Goal: Task Accomplishment & Management: Complete application form

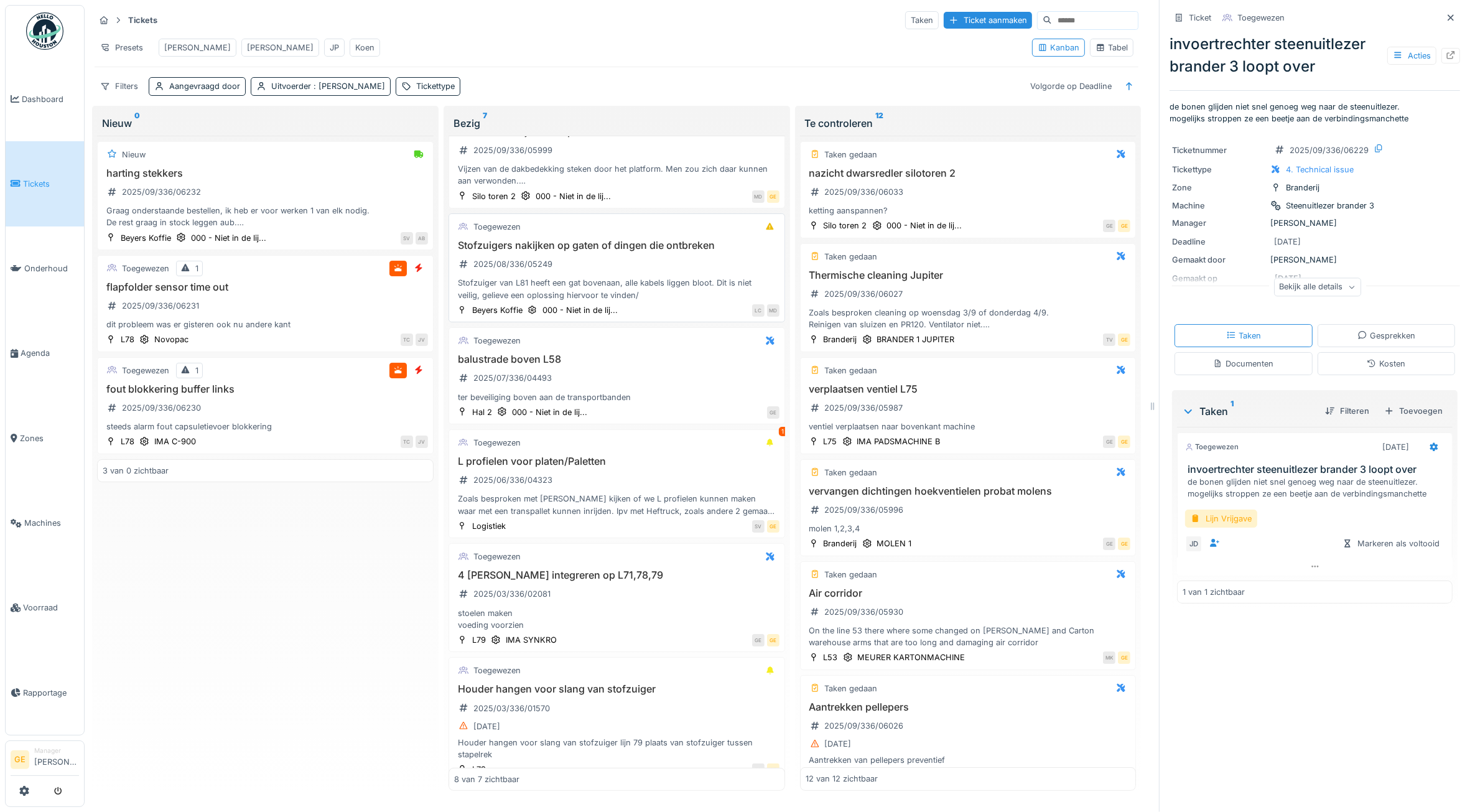
scroll to position [234, 0]
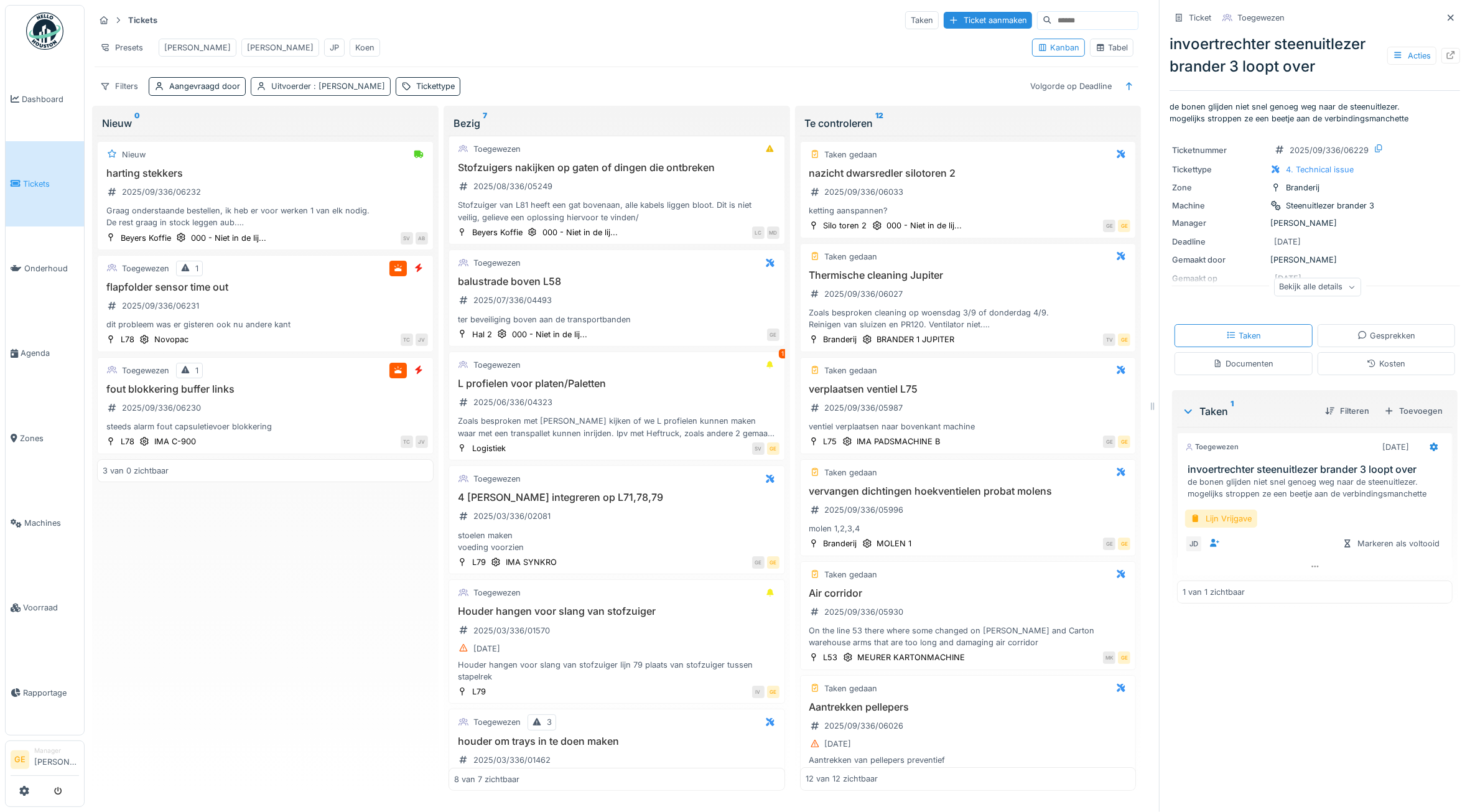
click at [346, 90] on span ": Koen Lauwers" at bounding box center [347, 86] width 74 height 9
click at [340, 175] on icon at bounding box center [346, 173] width 12 height 9
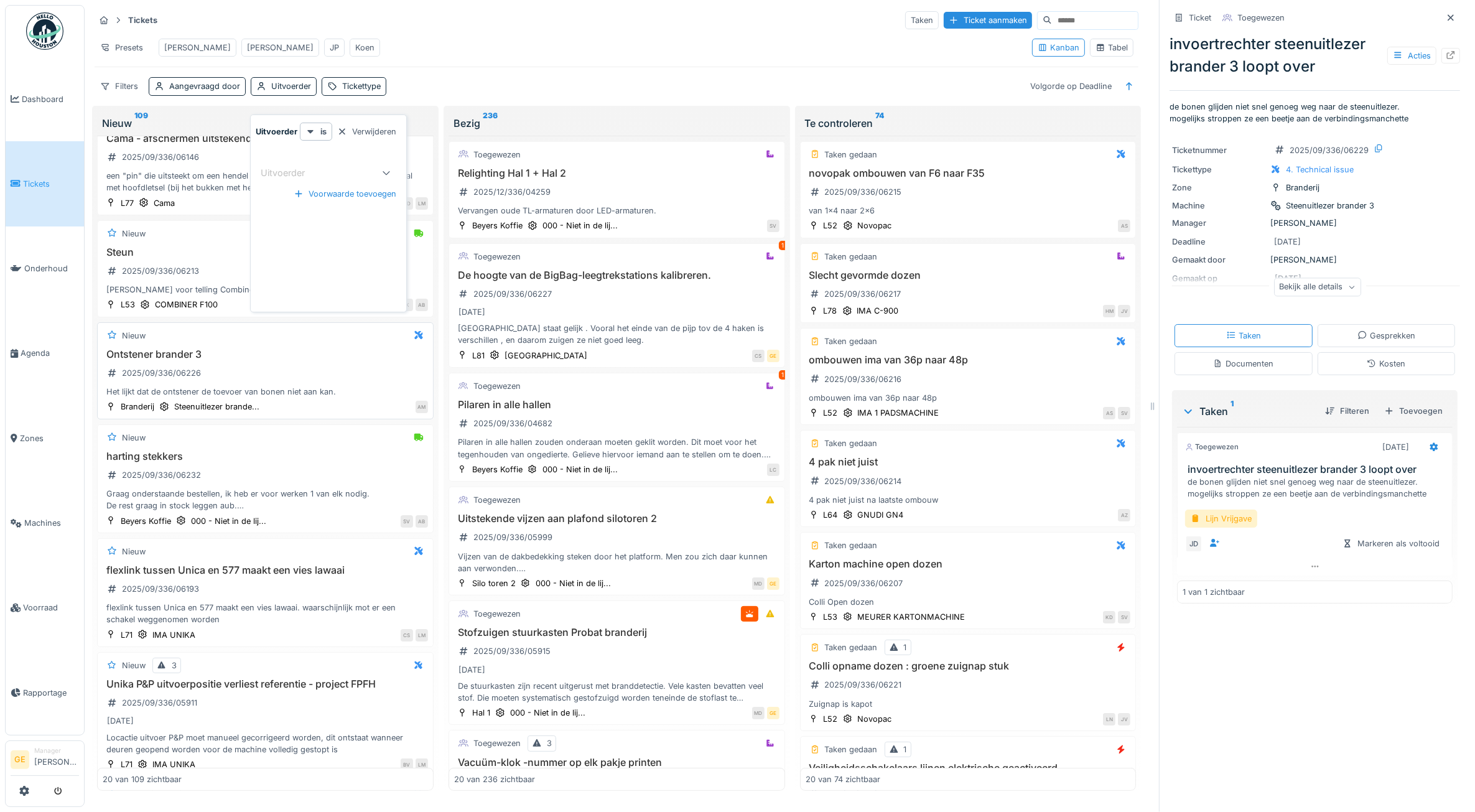
scroll to position [0, 0]
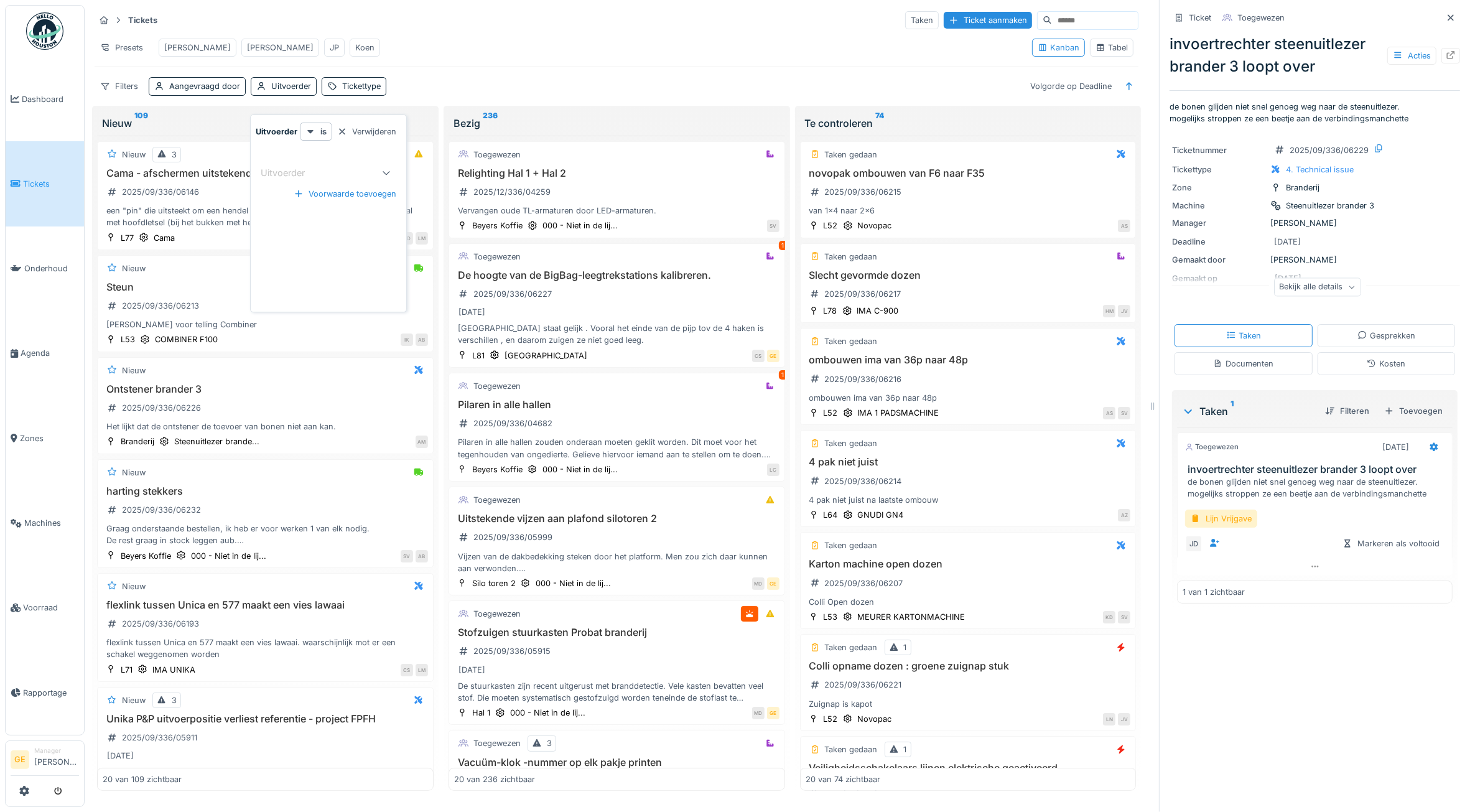
click at [510, 32] on hr at bounding box center [617, 31] width 1044 height 1
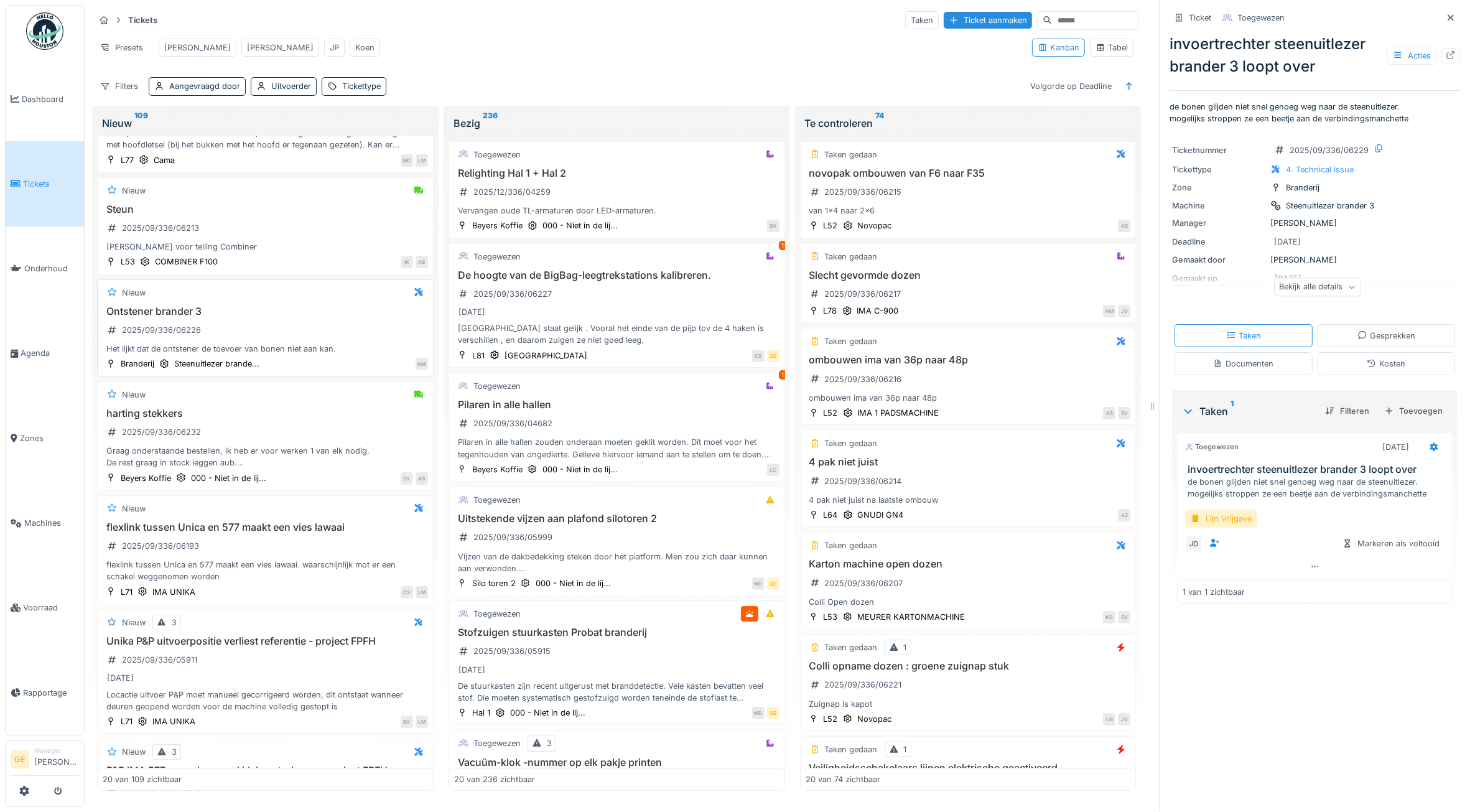
click at [262, 317] on h3 "Ontstener brander 3" at bounding box center [265, 311] width 325 height 12
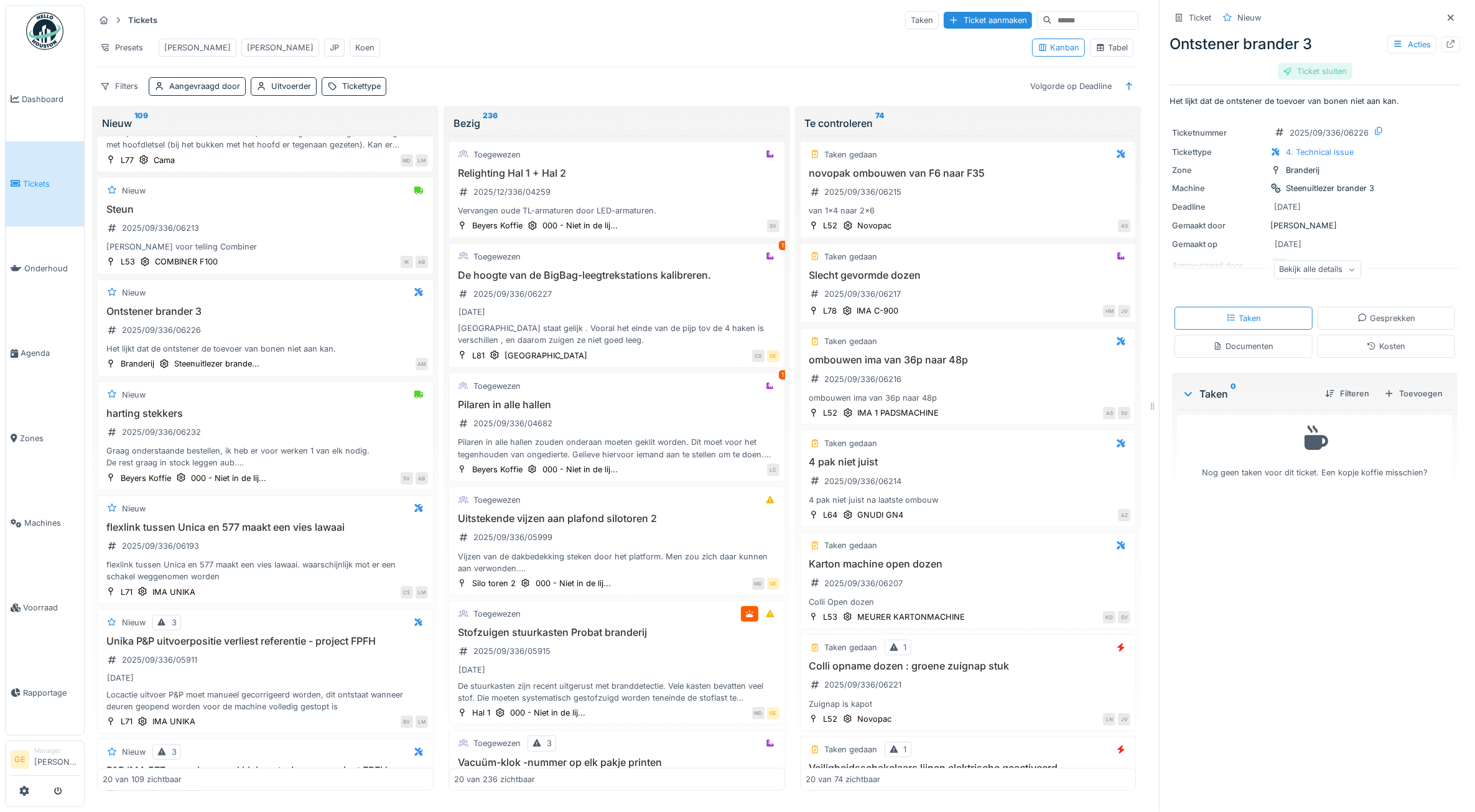
click at [1314, 67] on div "Ticket sluiten" at bounding box center [1315, 71] width 74 height 17
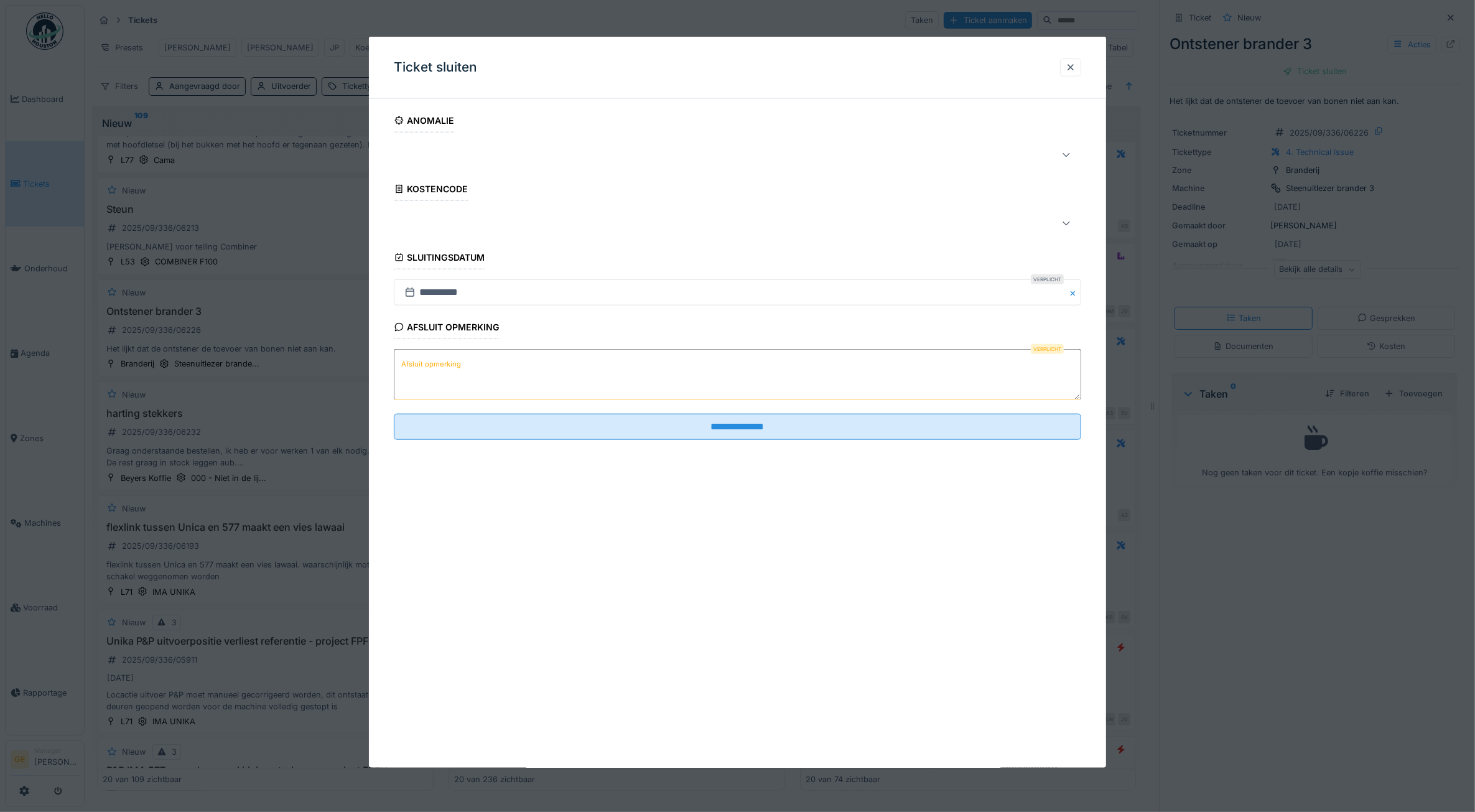
click at [464, 375] on textarea "Afsluit opmerking" at bounding box center [738, 374] width 688 height 51
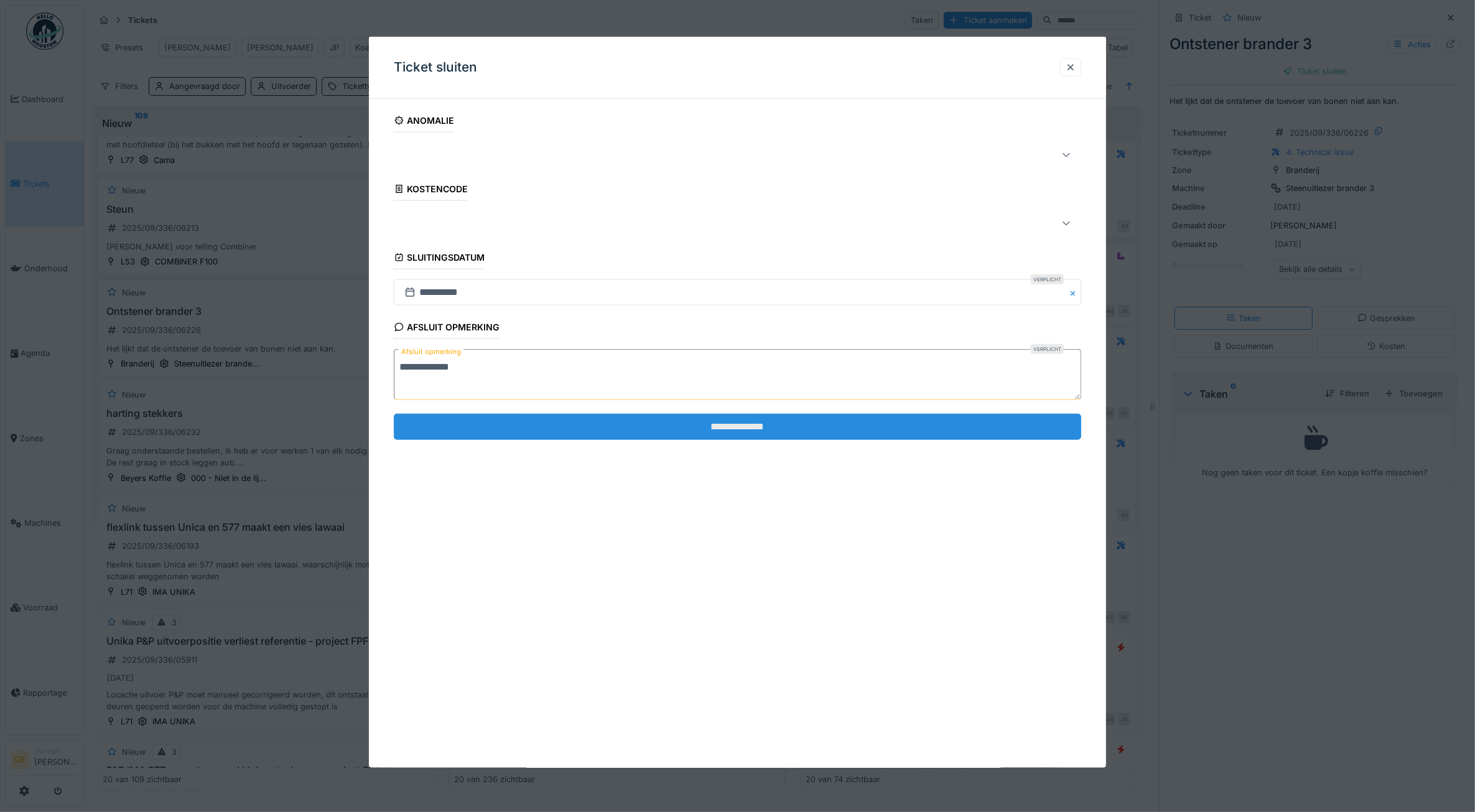
type textarea "**********"
click at [555, 415] on input "**********" at bounding box center [738, 425] width 688 height 26
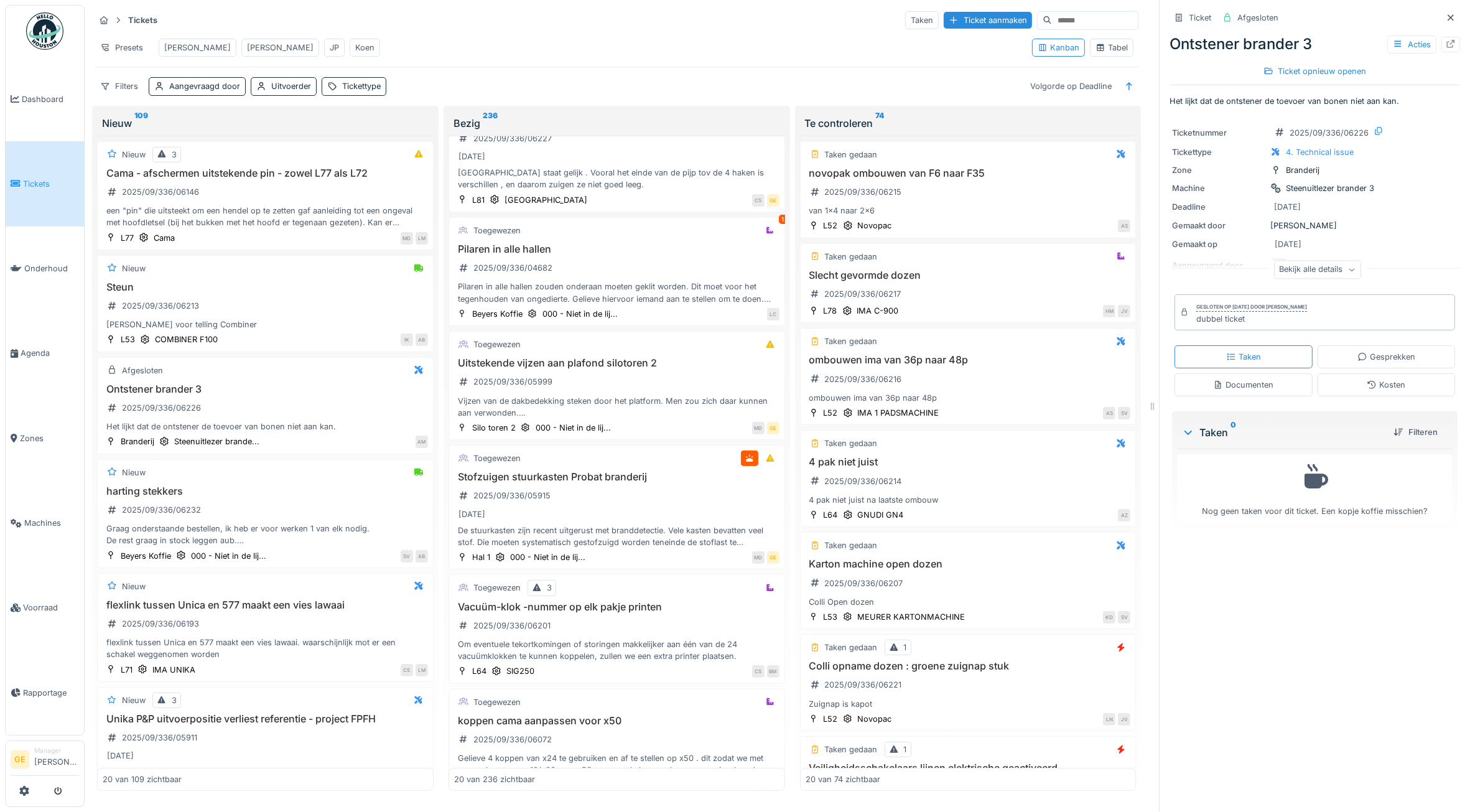
click at [330, 47] on div "JP" at bounding box center [334, 47] width 9 height 12
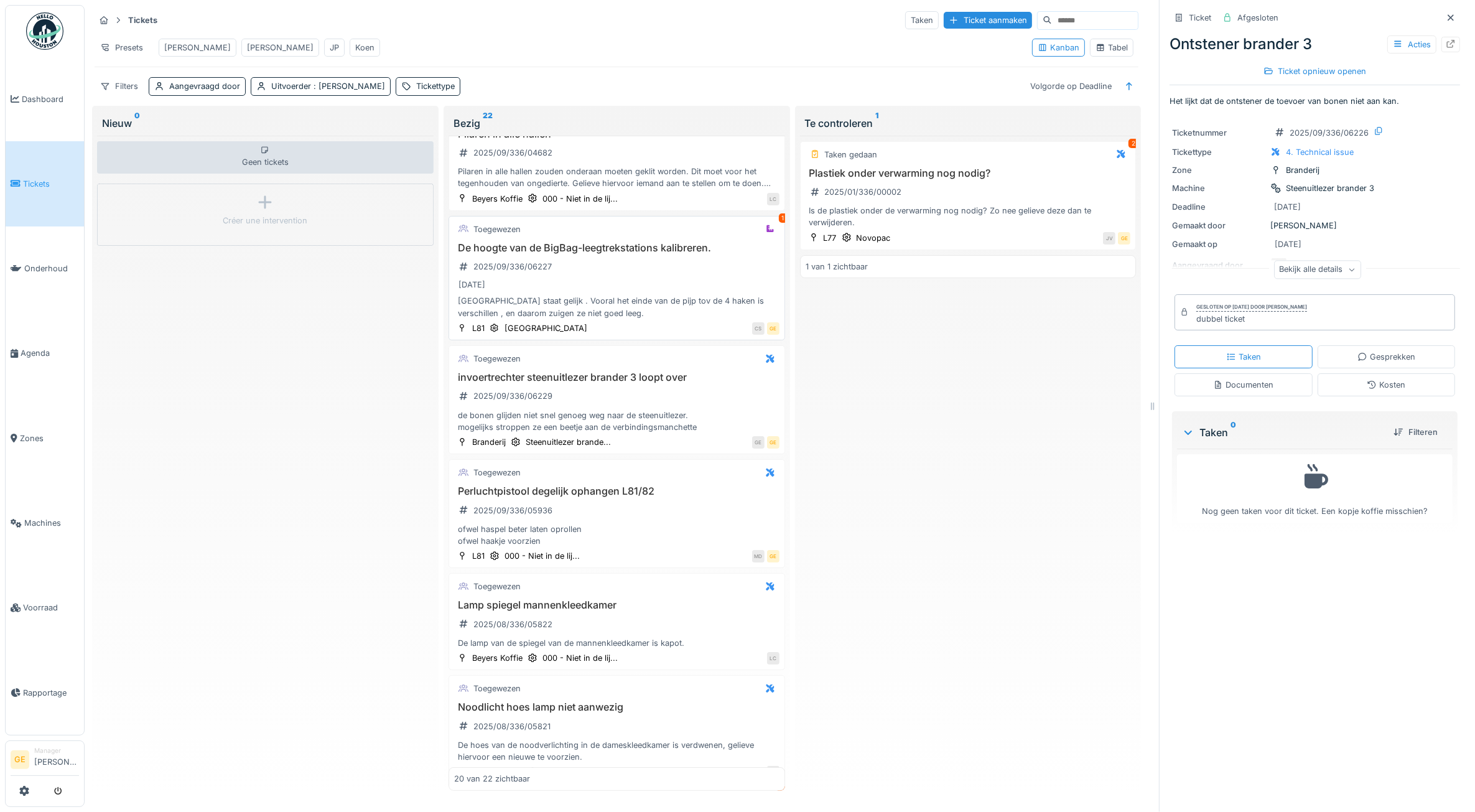
scroll to position [78, 0]
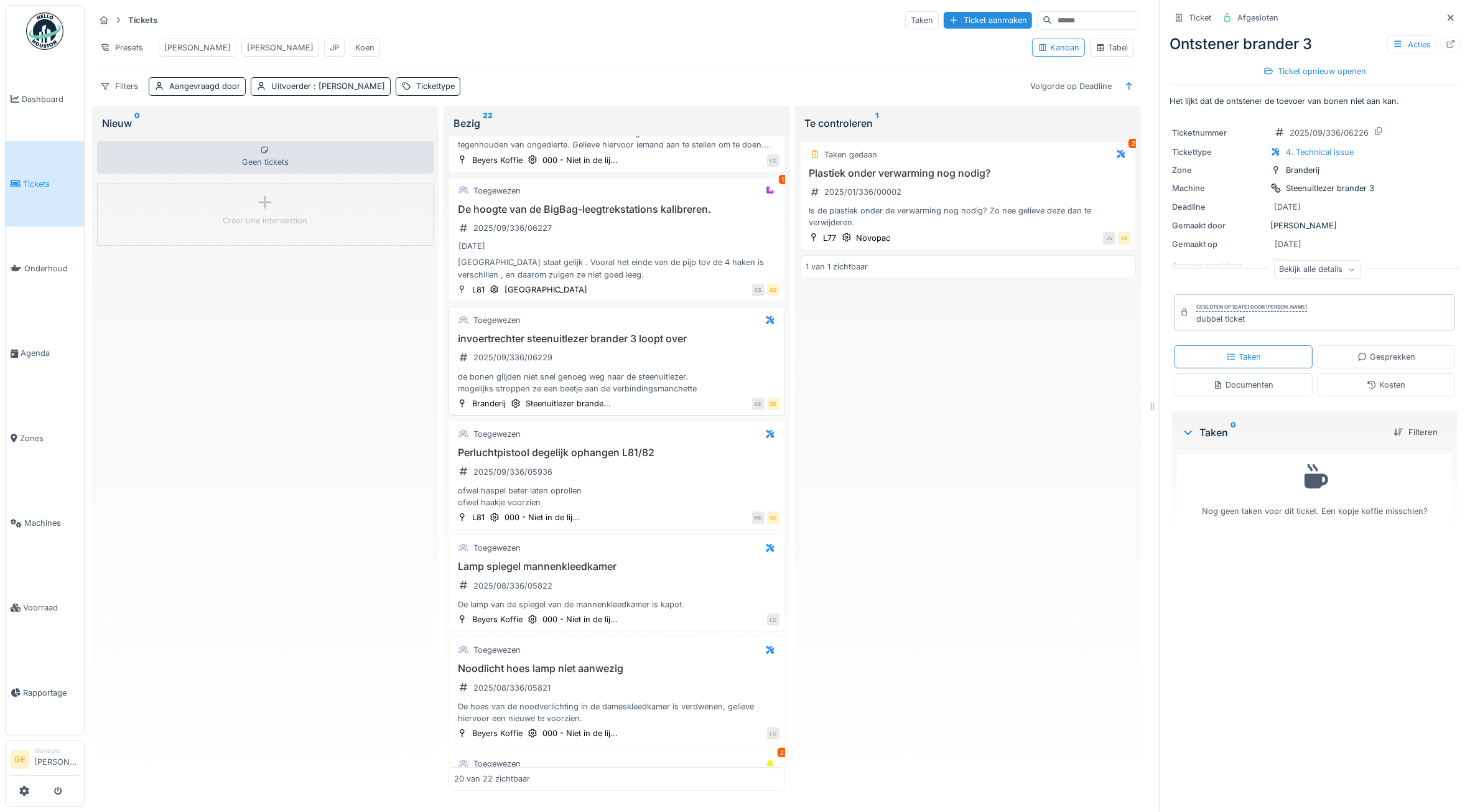
click at [596, 371] on div "invoertrechter steenuitlezer brander 3 loopt over 2025/09/336/06229 de bonen gl…" at bounding box center [616, 363] width 325 height 62
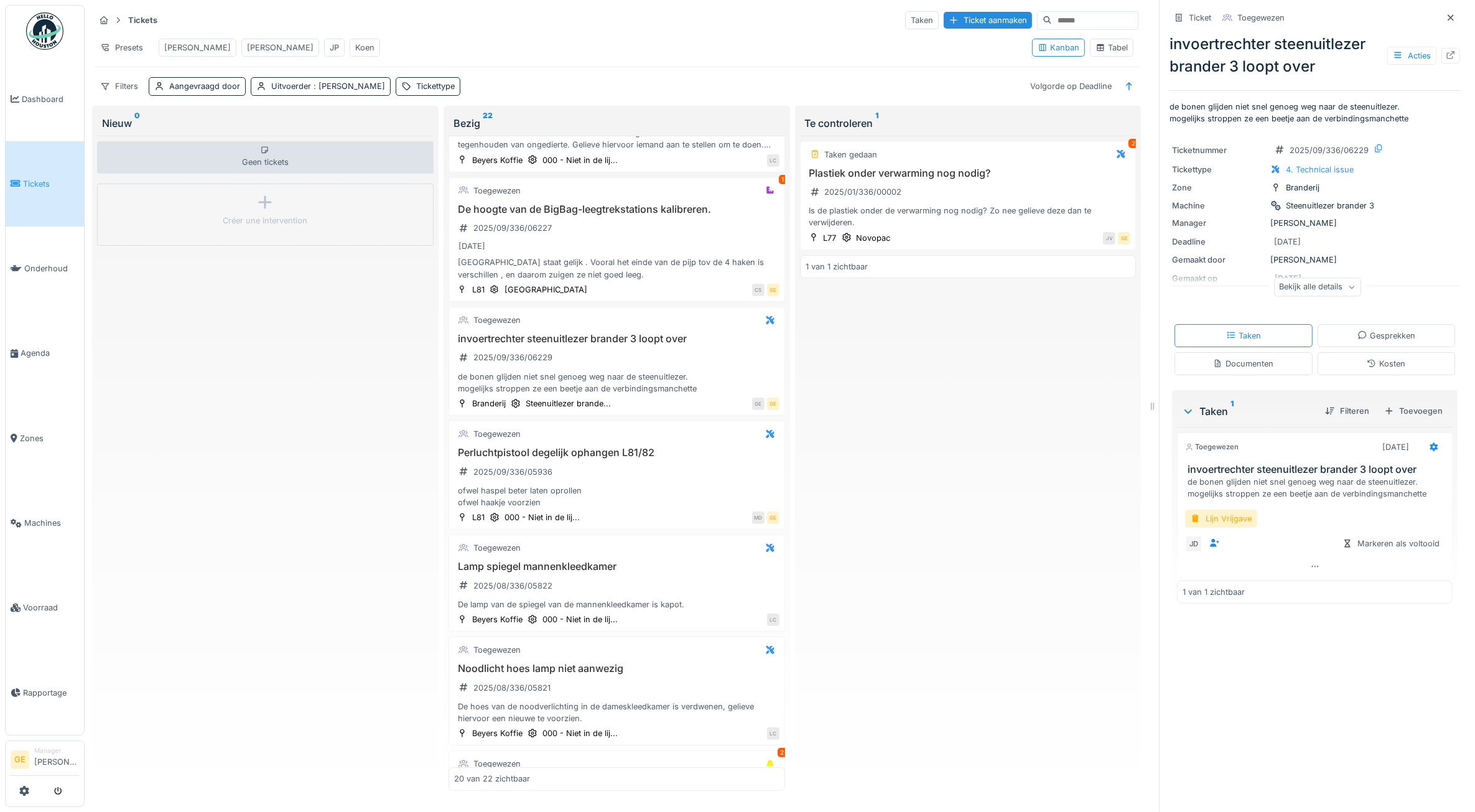
click at [531, 47] on div "Presets Adrian Gino JP Koen" at bounding box center [559, 47] width 928 height 28
click at [44, 602] on span "Voorraad" at bounding box center [51, 607] width 56 height 12
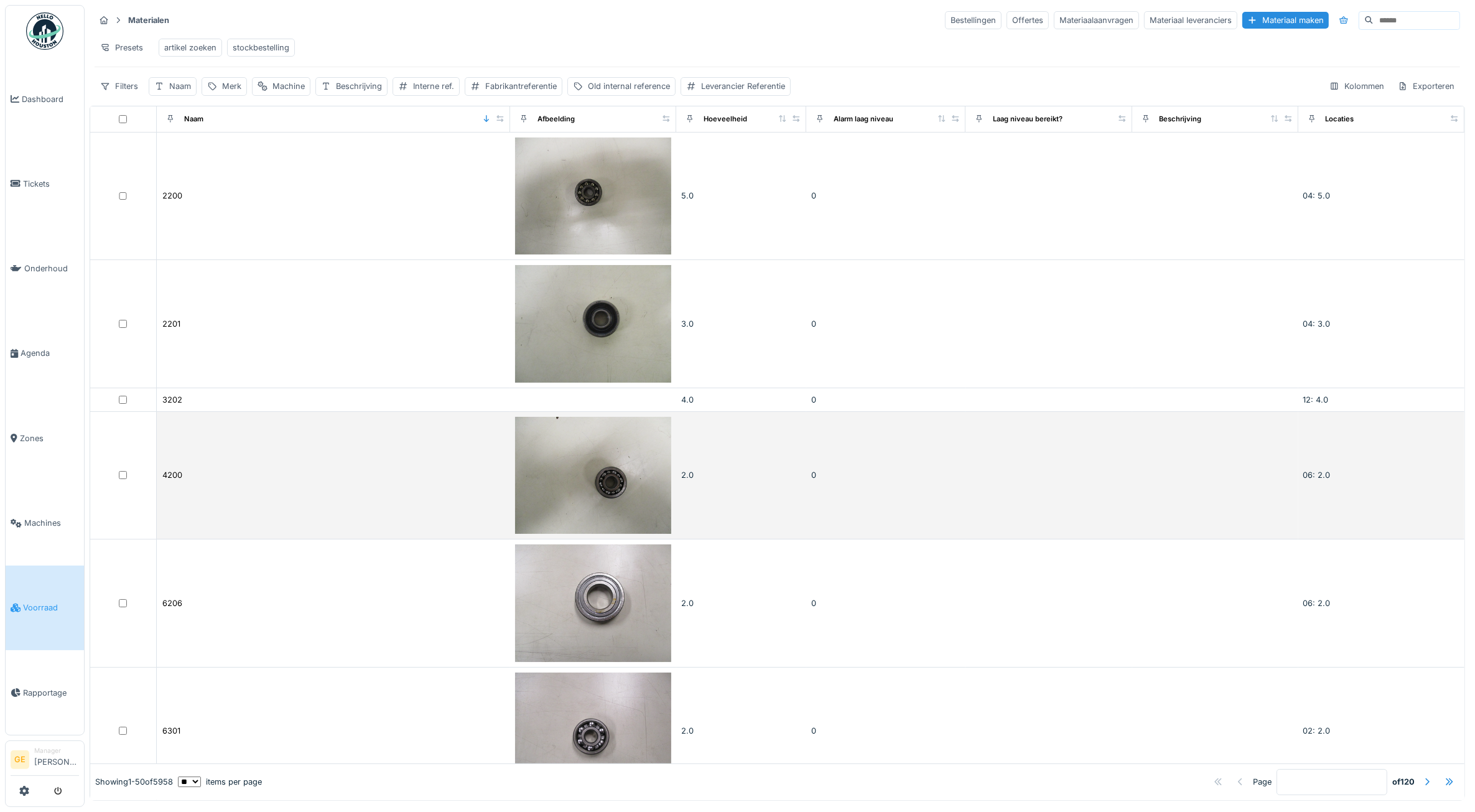
click at [515, 524] on img at bounding box center [593, 474] width 156 height 117
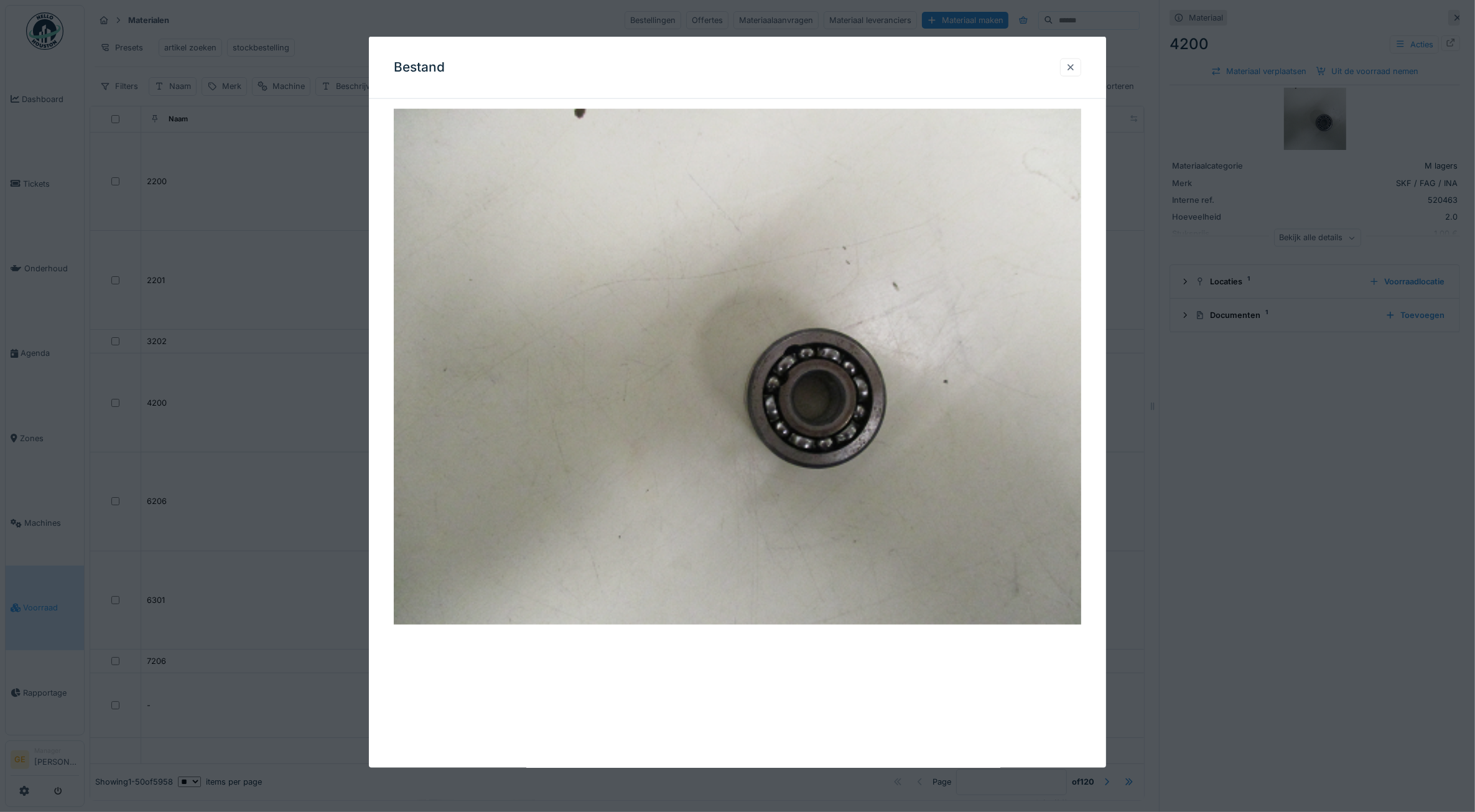
click at [1076, 63] on div at bounding box center [1070, 67] width 10 height 12
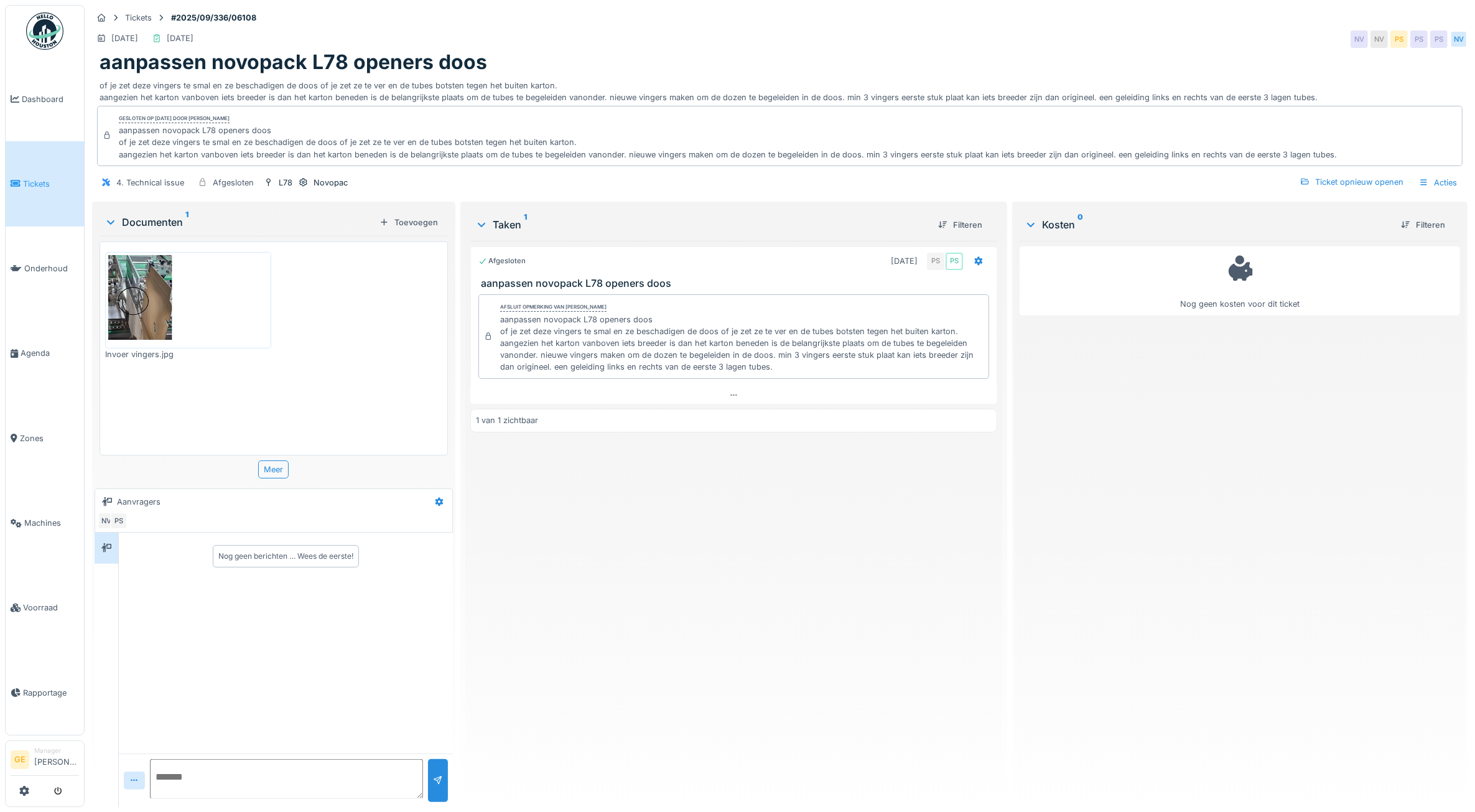
click at [137, 293] on img at bounding box center [188, 300] width 160 height 90
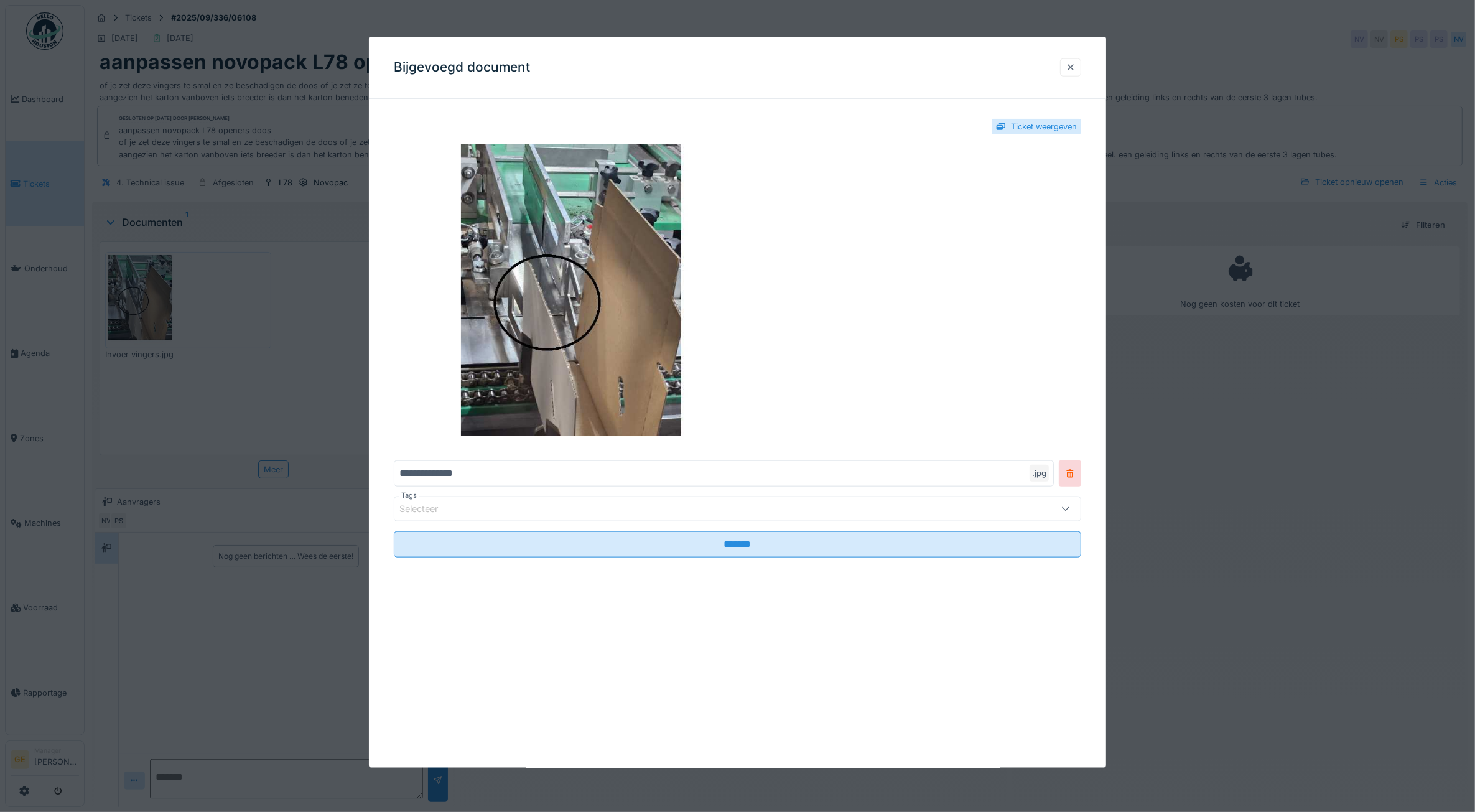
click at [1076, 62] on div at bounding box center [1070, 67] width 10 height 12
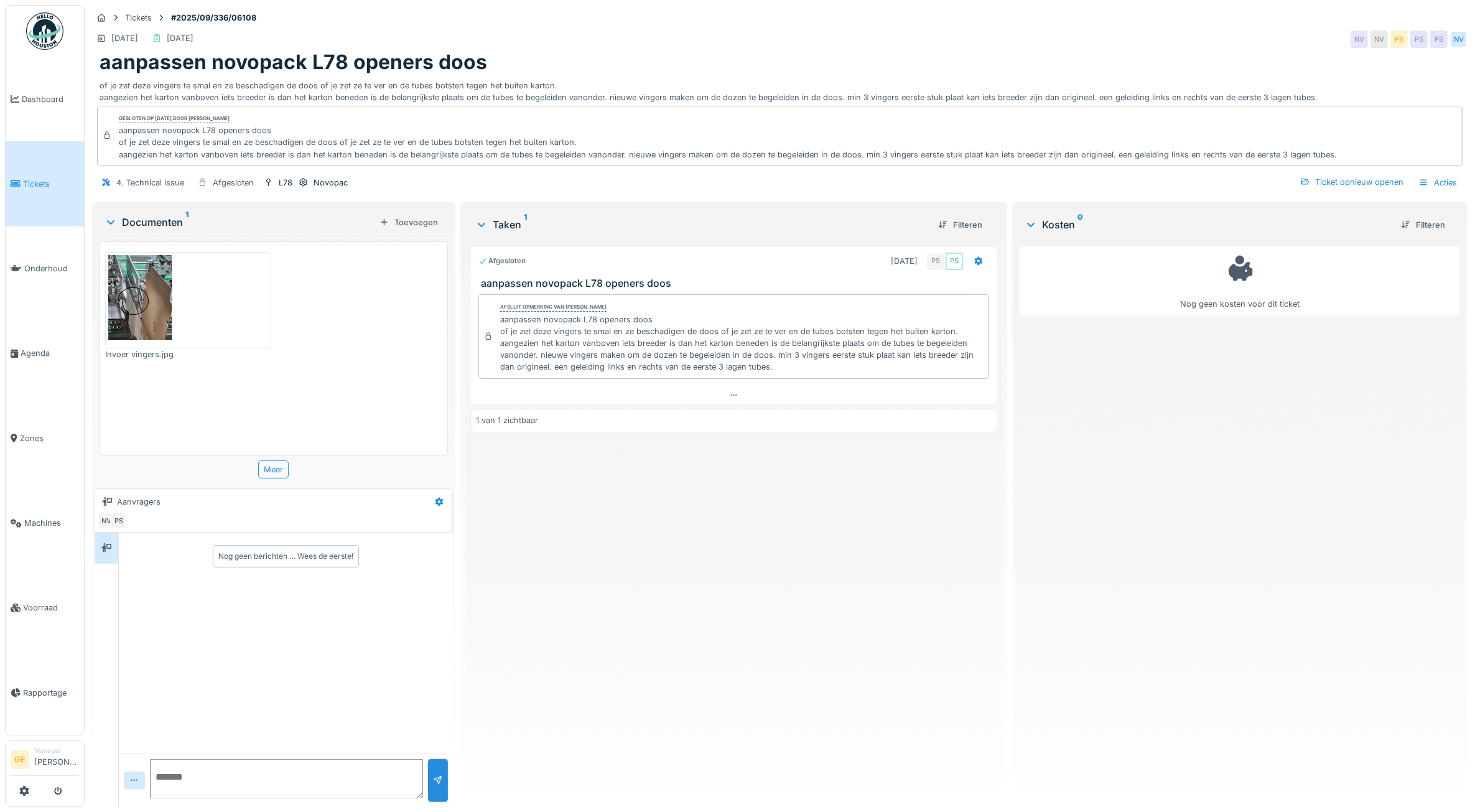
click at [205, 769] on textarea at bounding box center [286, 779] width 273 height 39
click at [202, 770] on textarea at bounding box center [286, 779] width 273 height 39
type textarea "**********"
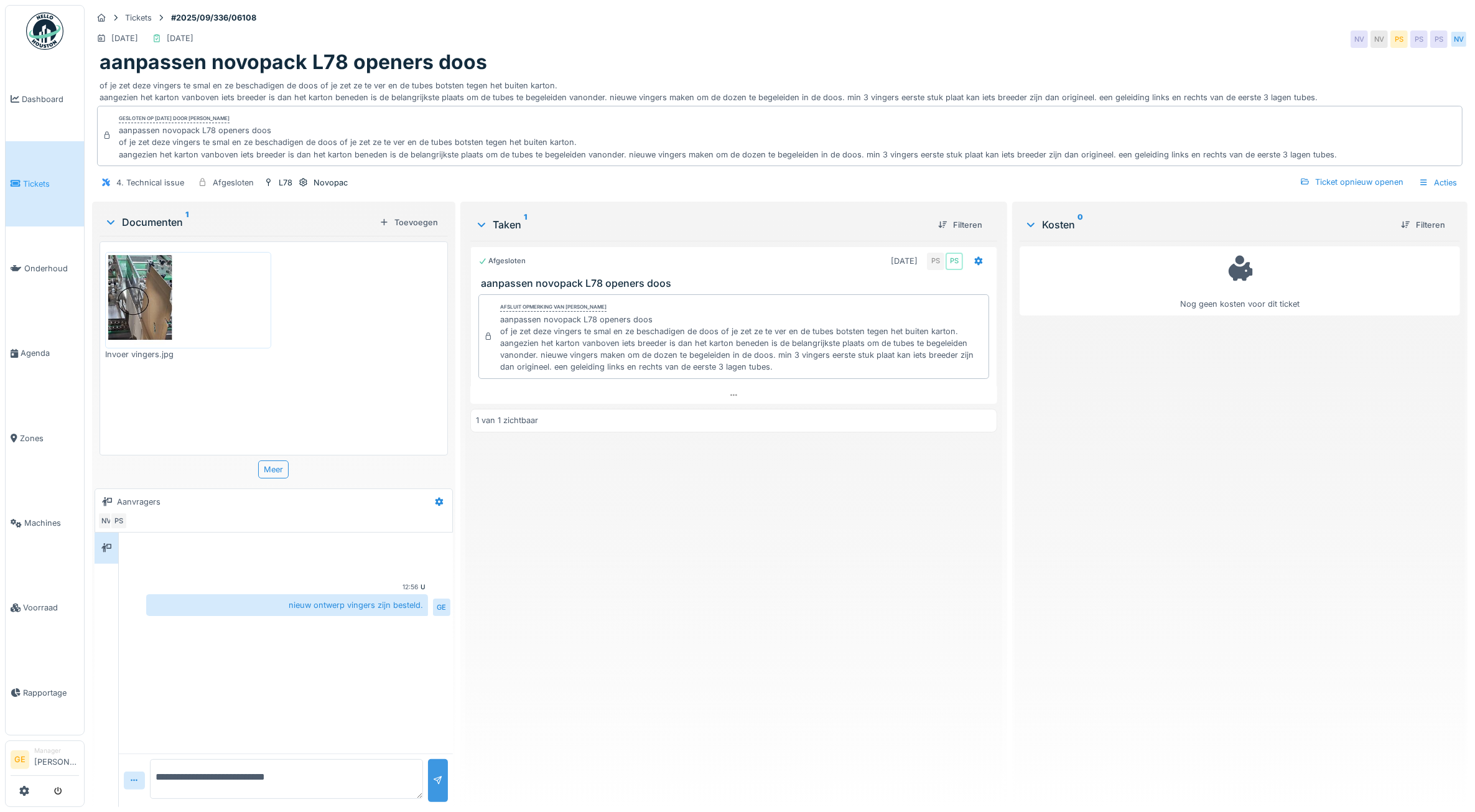
type textarea "**********"
click at [434, 778] on div at bounding box center [438, 780] width 10 height 12
click at [47, 182] on span "Tickets" at bounding box center [51, 184] width 56 height 12
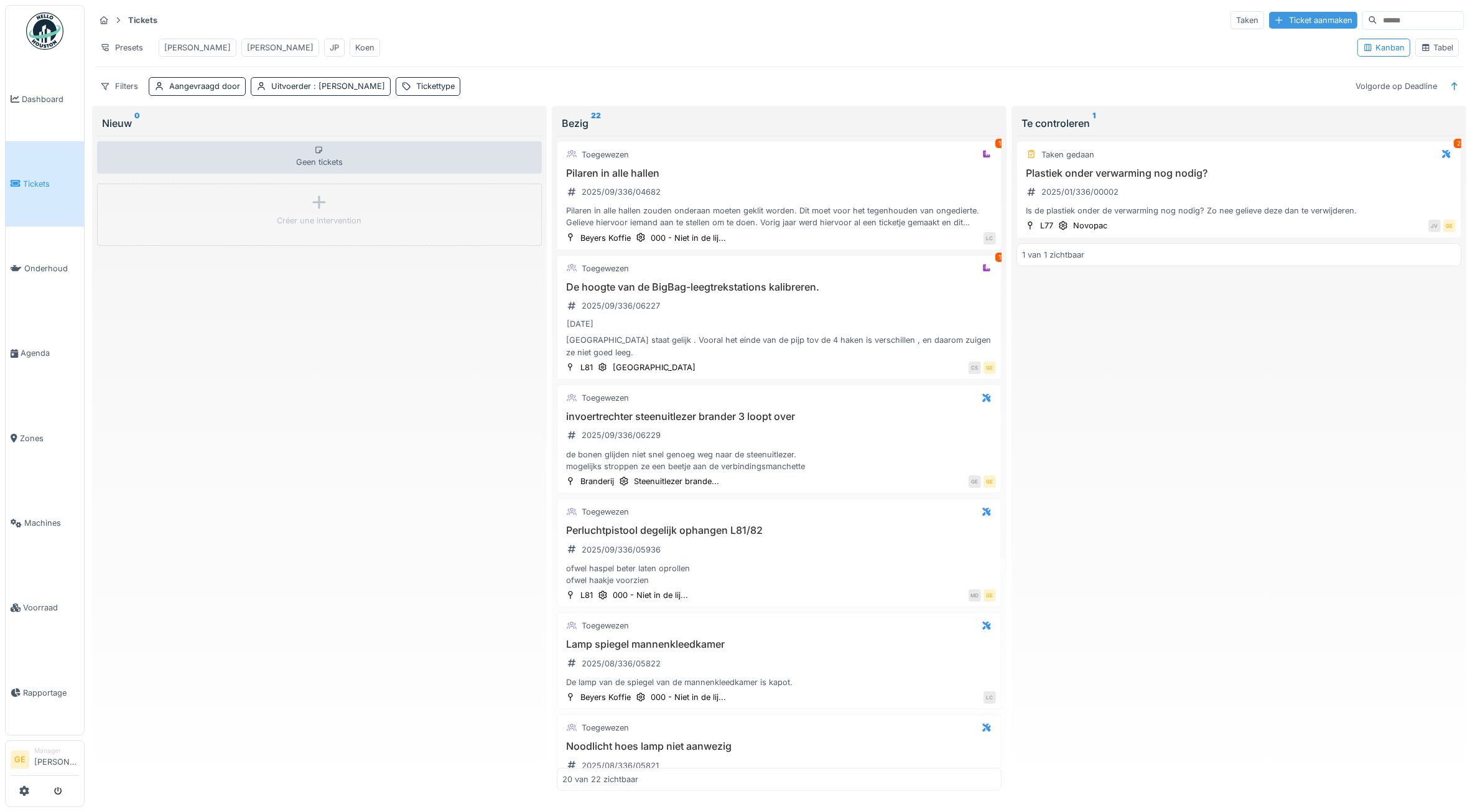
click at [1269, 15] on div "Ticket aanmaken" at bounding box center [1313, 20] width 89 height 17
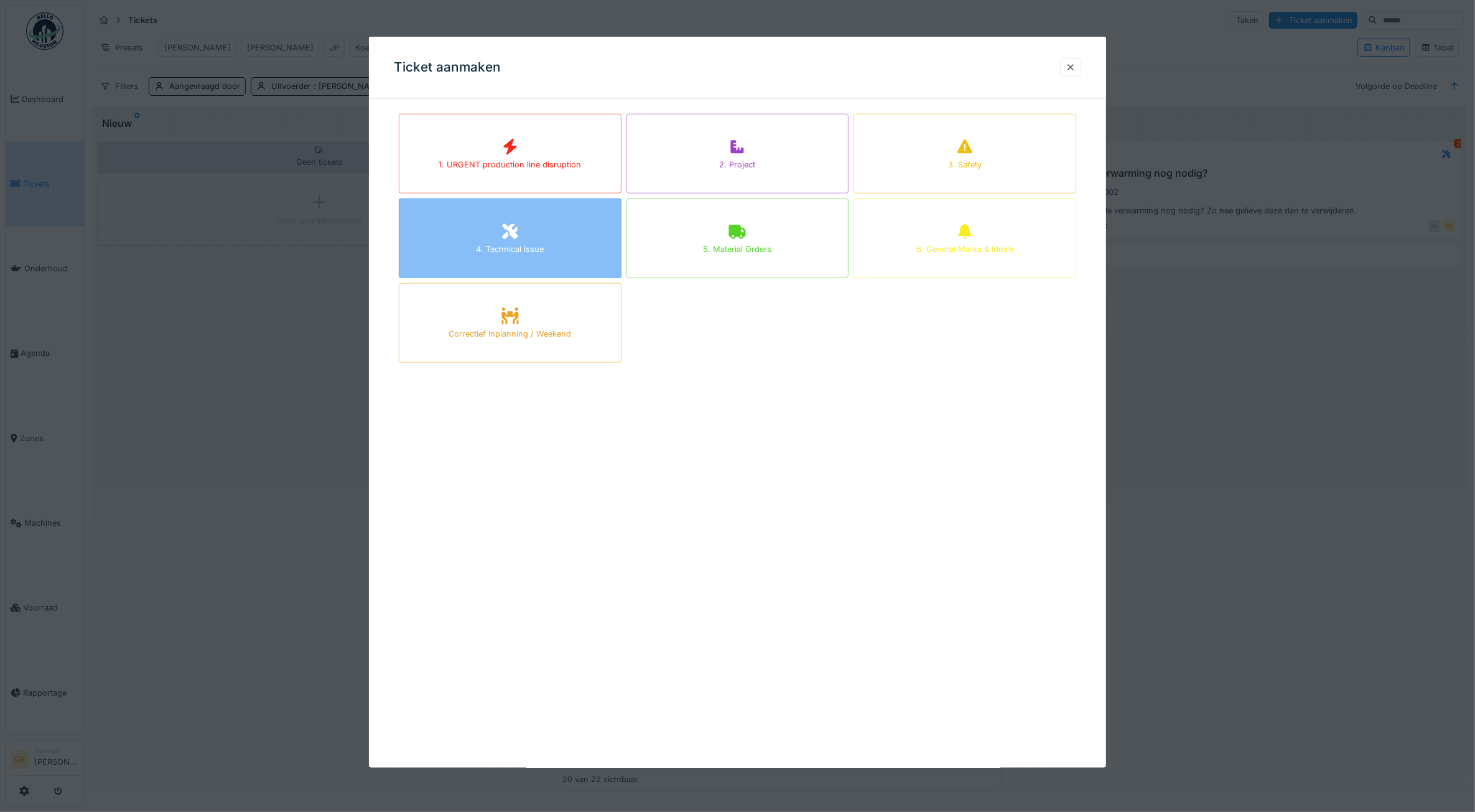
click at [534, 231] on div "4. Technical issue" at bounding box center [510, 238] width 223 height 80
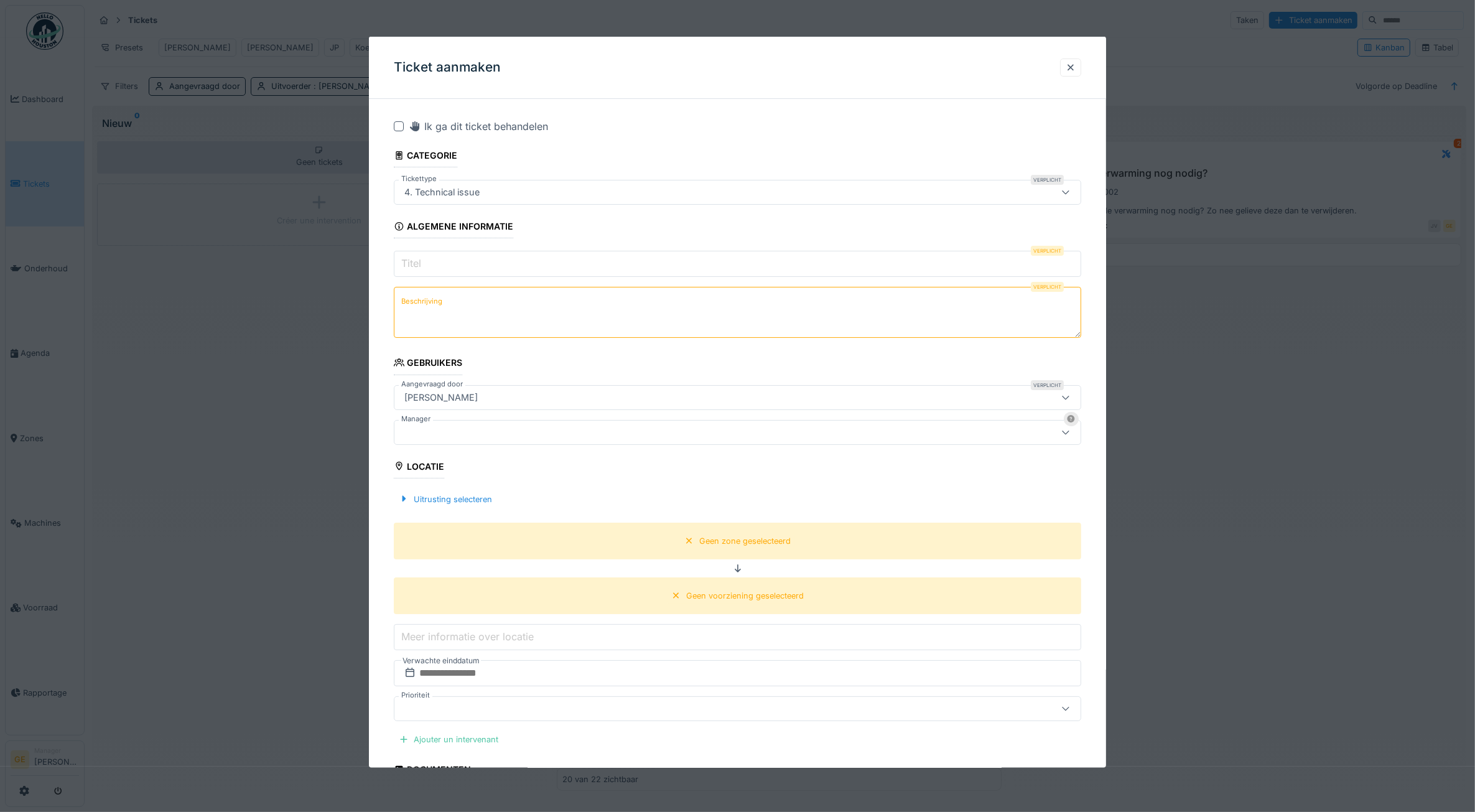
click at [416, 270] on label "Titel" at bounding box center [411, 263] width 25 height 15
click at [416, 270] on input "Titel" at bounding box center [738, 263] width 688 height 26
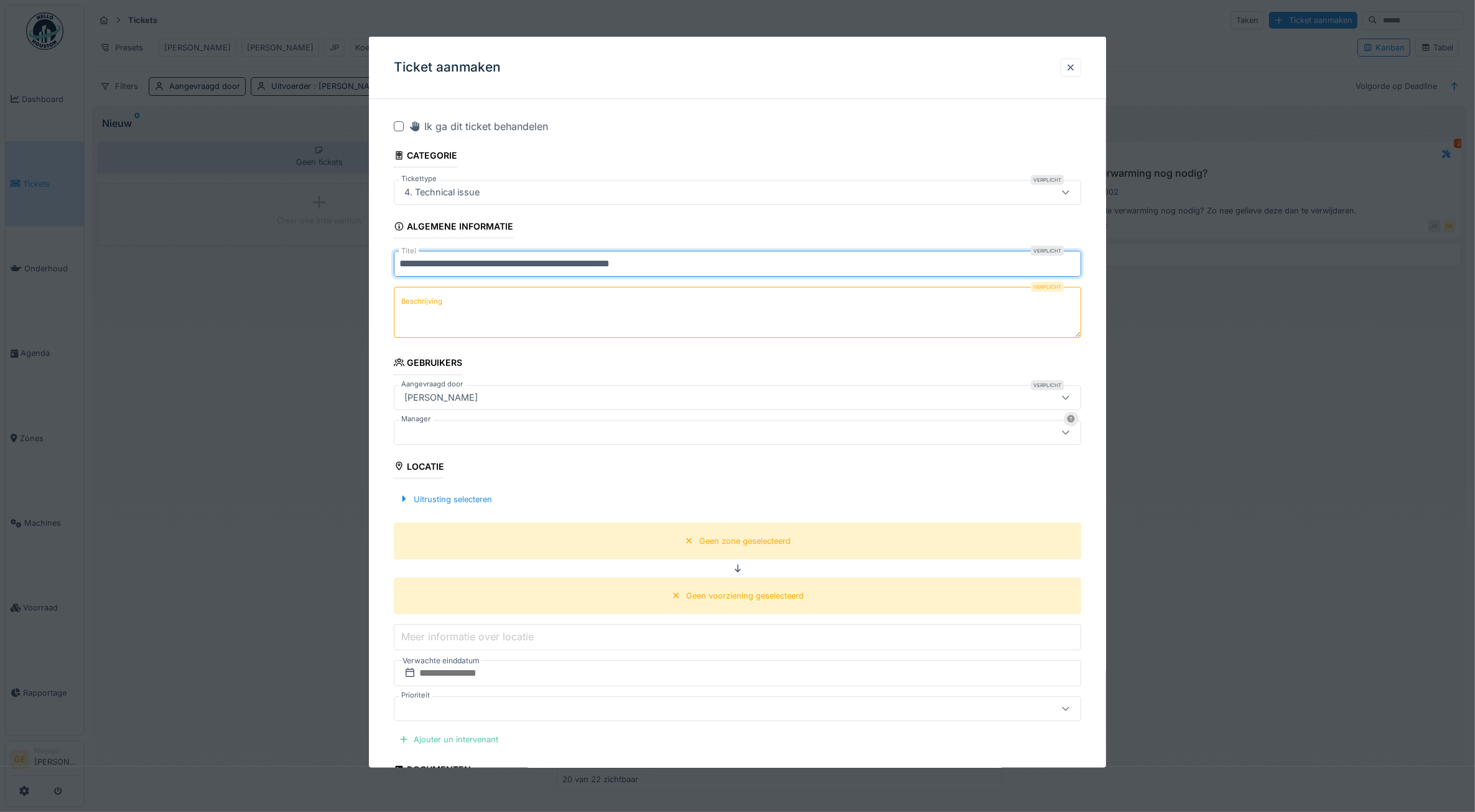
type input "**********"
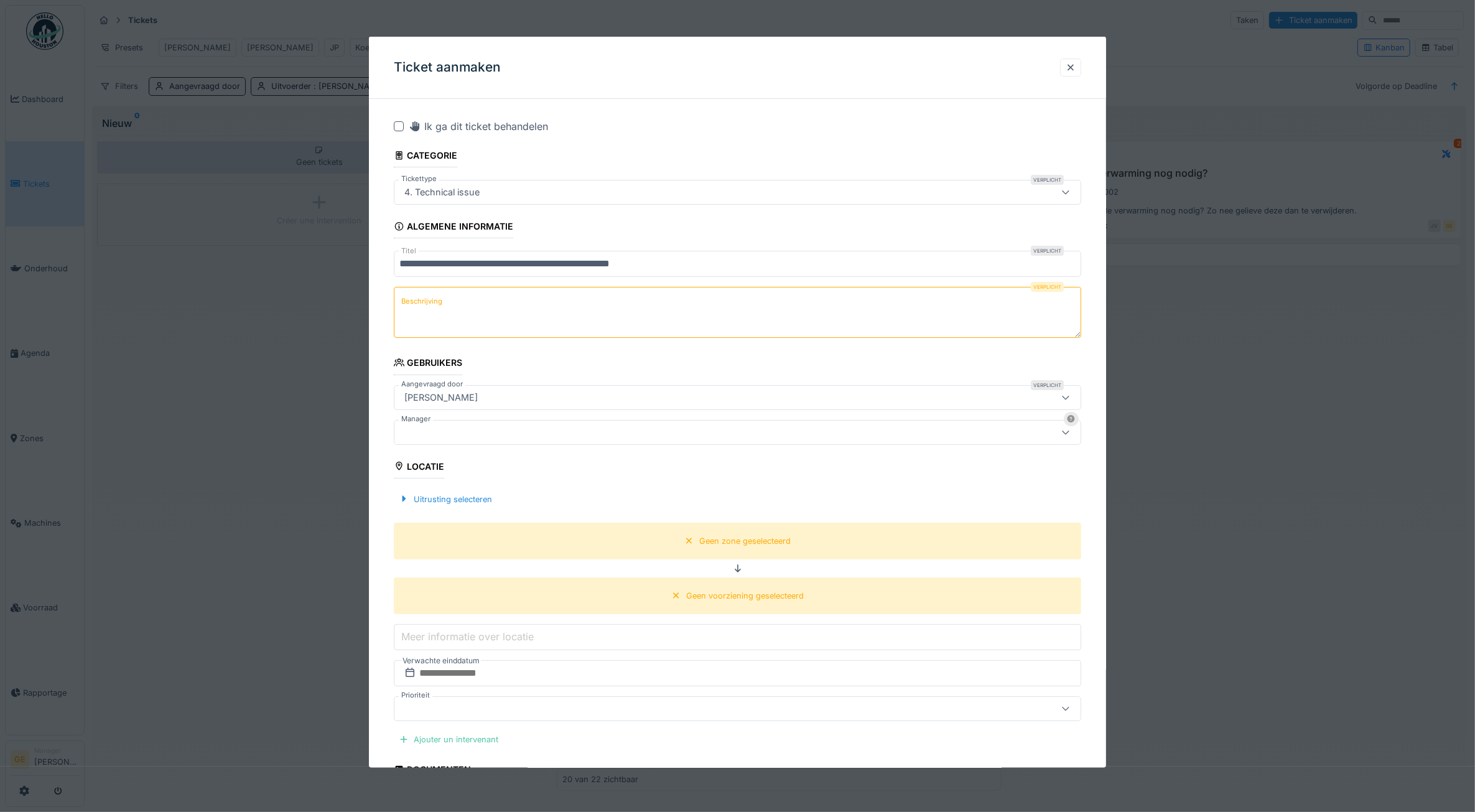
click at [458, 301] on textarea "Beschrijving" at bounding box center [738, 312] width 688 height 51
type textarea "**********"
click at [386, 321] on div "**********" at bounding box center [738, 581] width 738 height 944
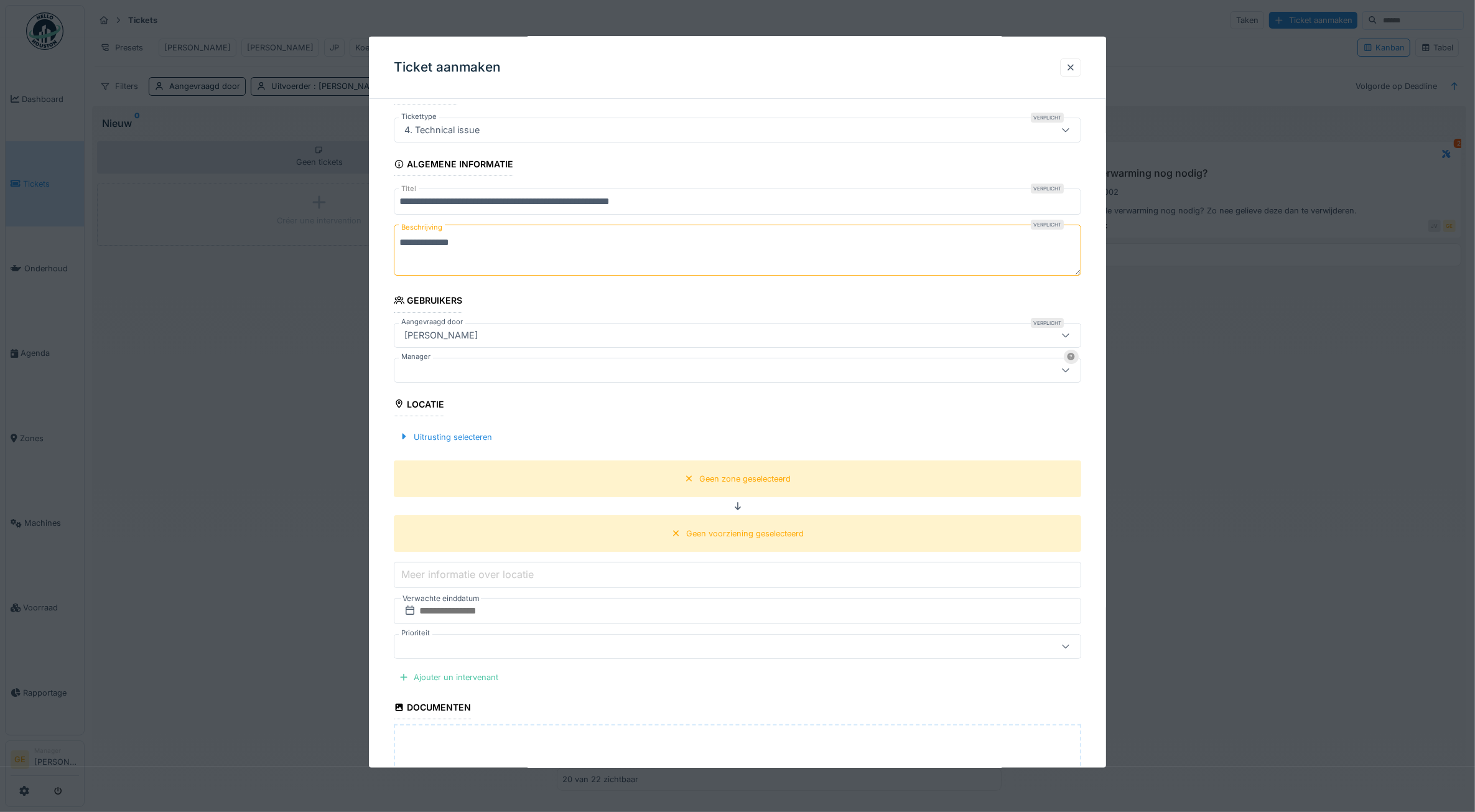
scroll to position [156, 0]
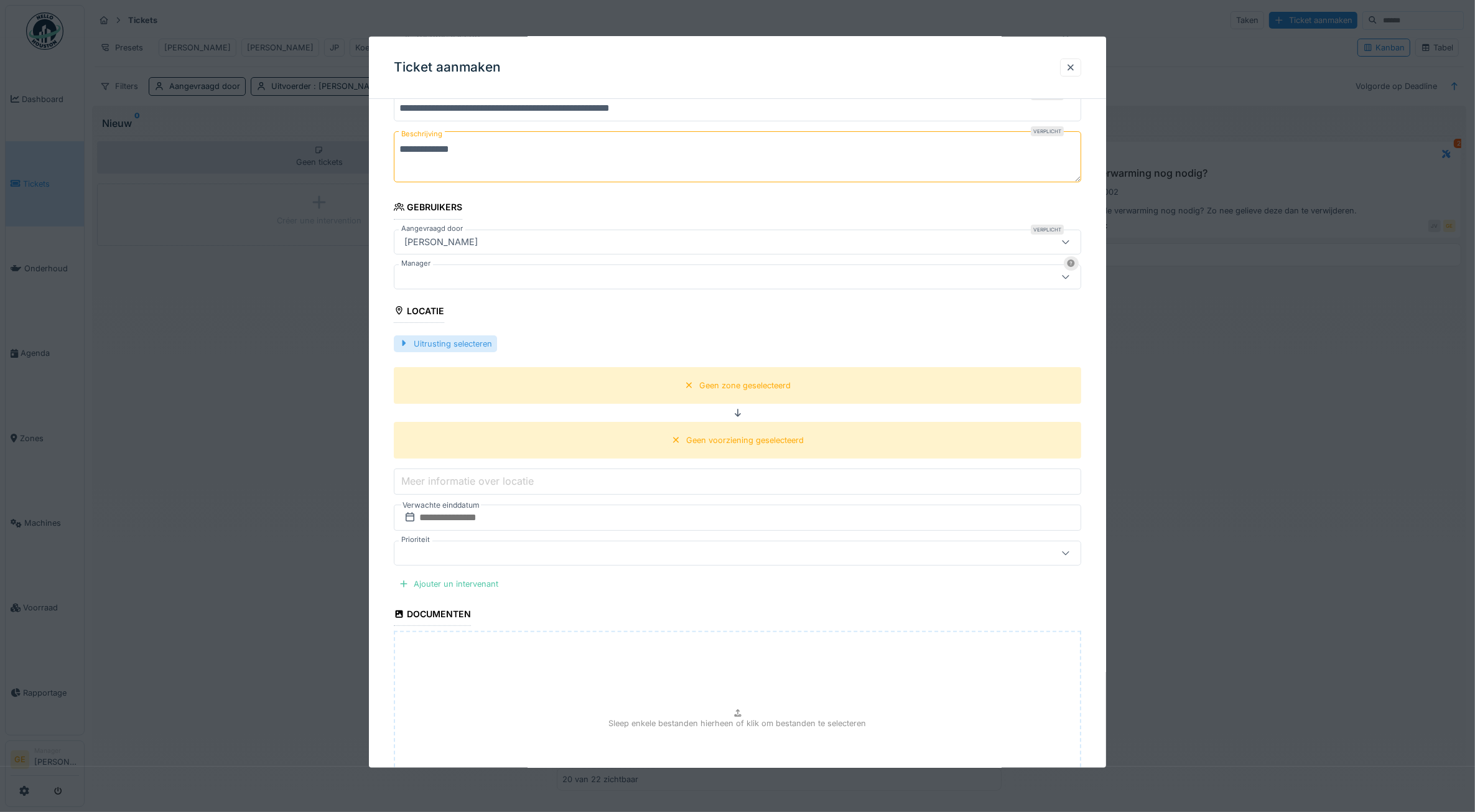
click at [473, 346] on div "Uitrusting selecteren" at bounding box center [445, 343] width 103 height 17
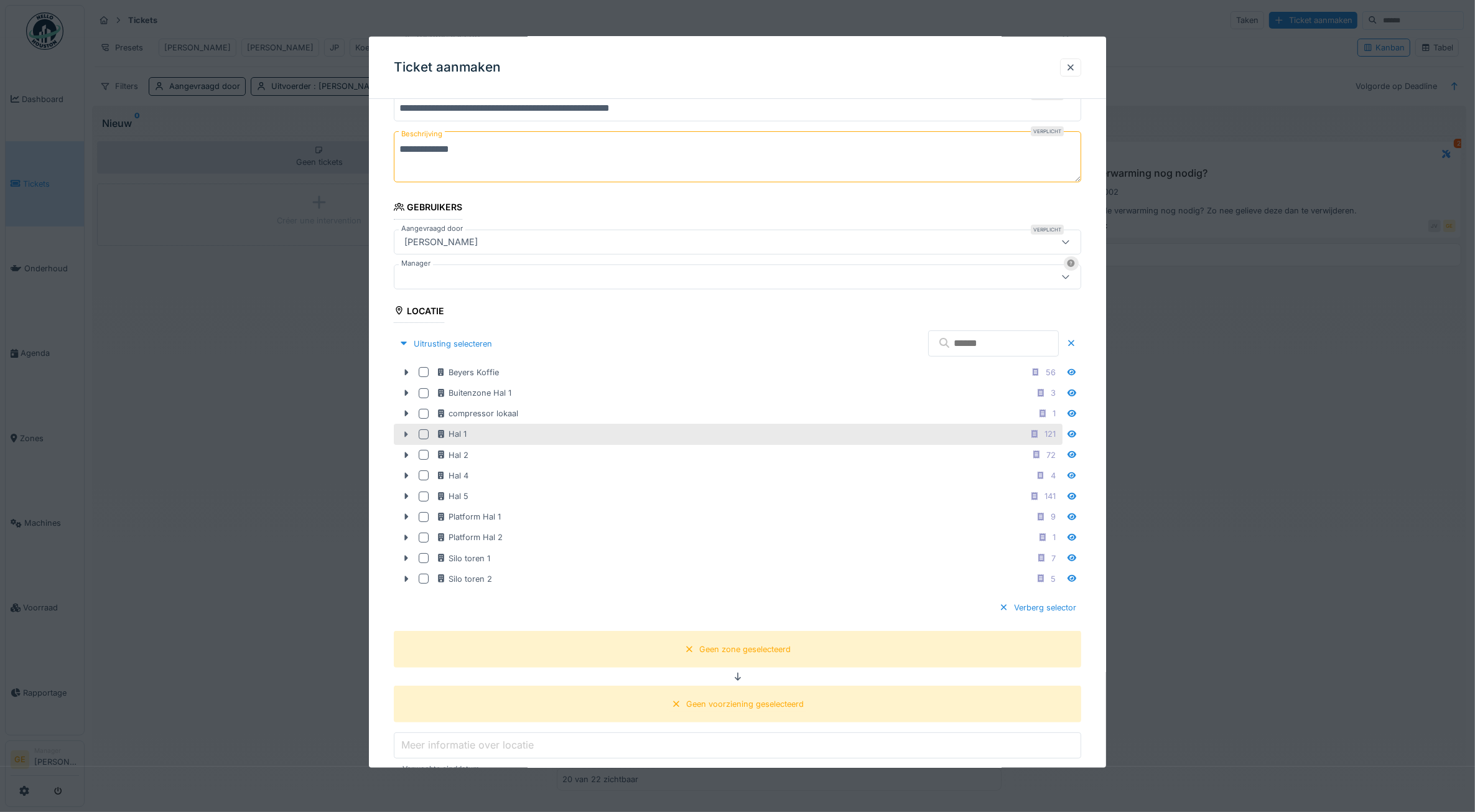
click at [403, 431] on div at bounding box center [407, 433] width 20 height 13
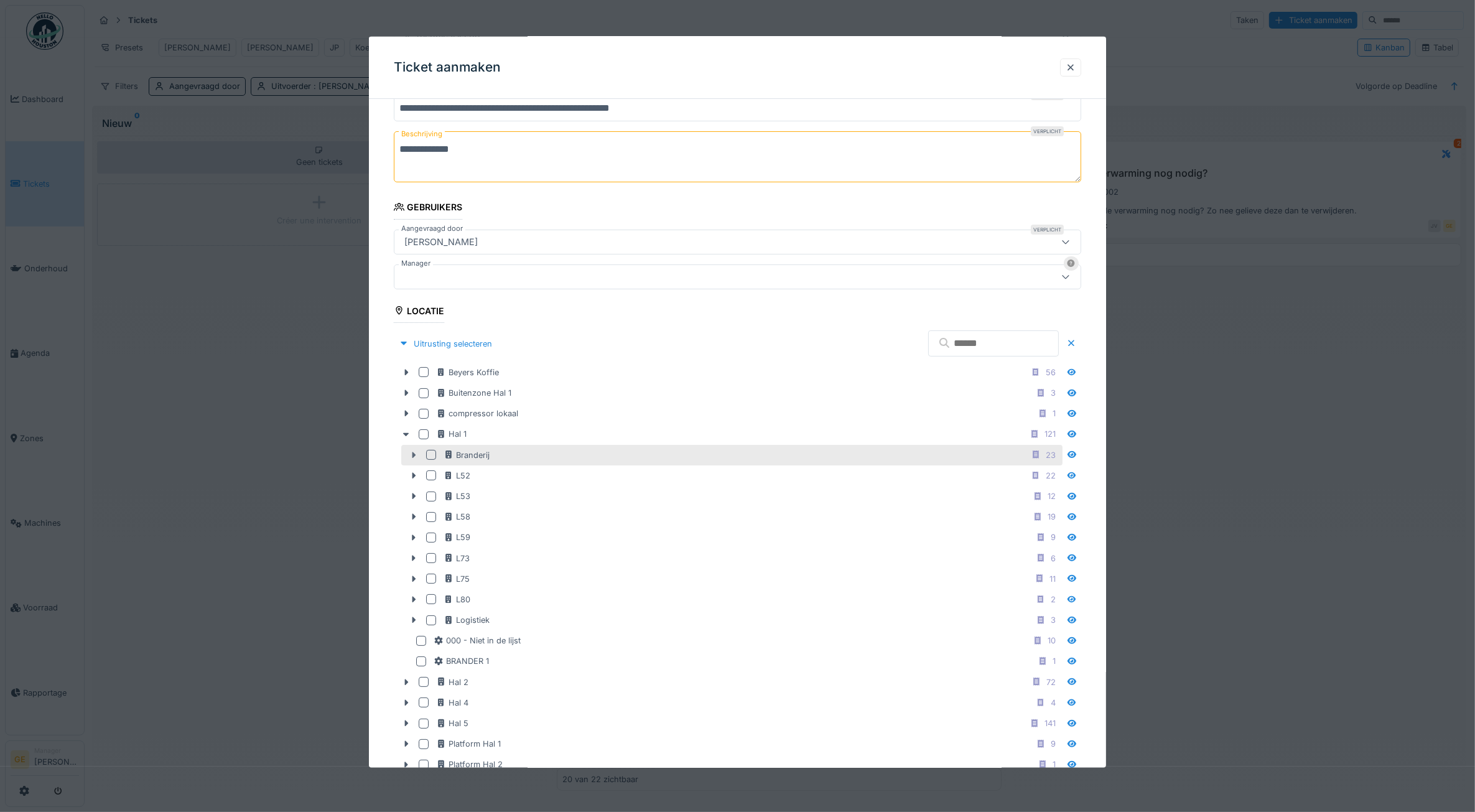
click at [414, 456] on icon at bounding box center [414, 454] width 4 height 6
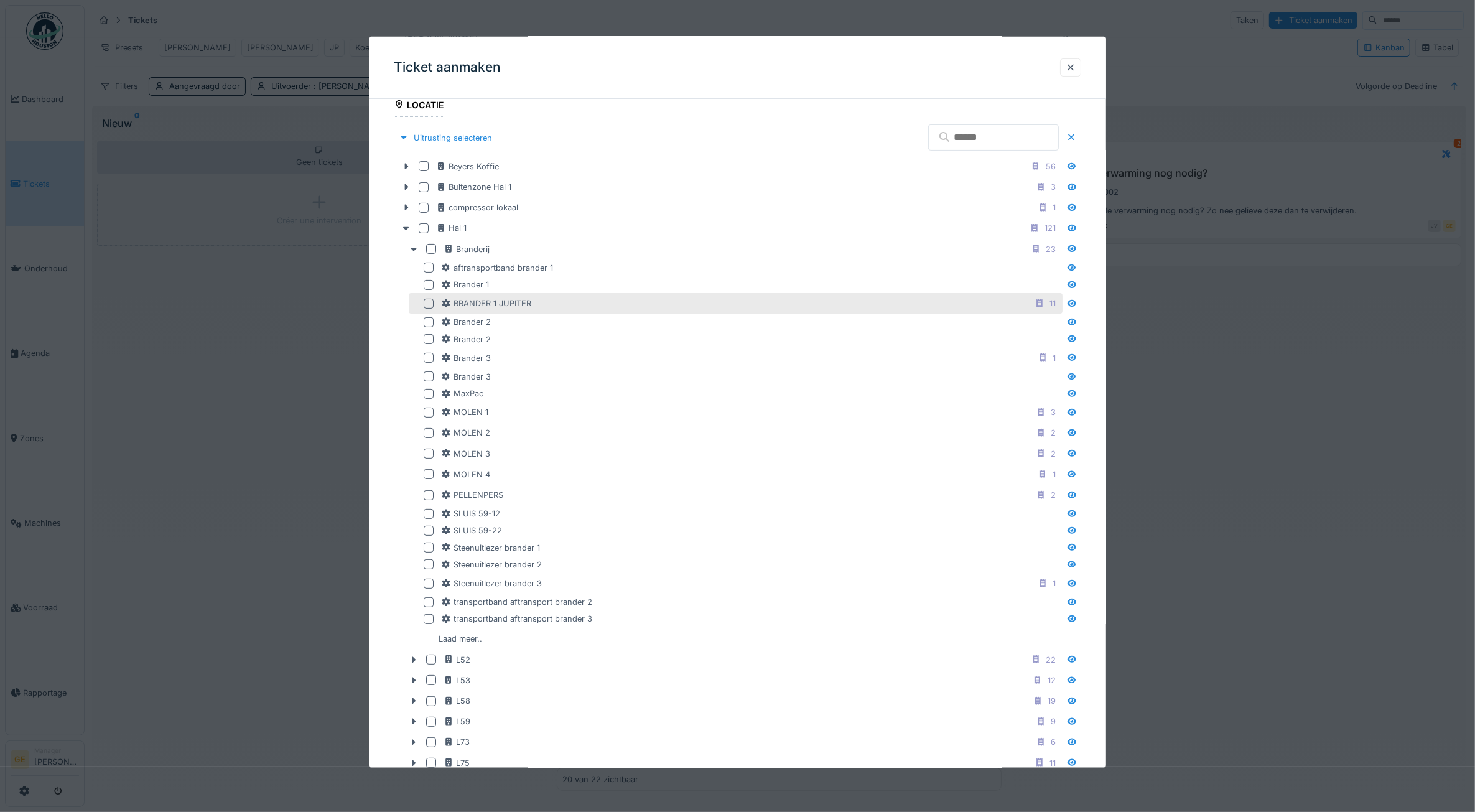
scroll to position [389, 0]
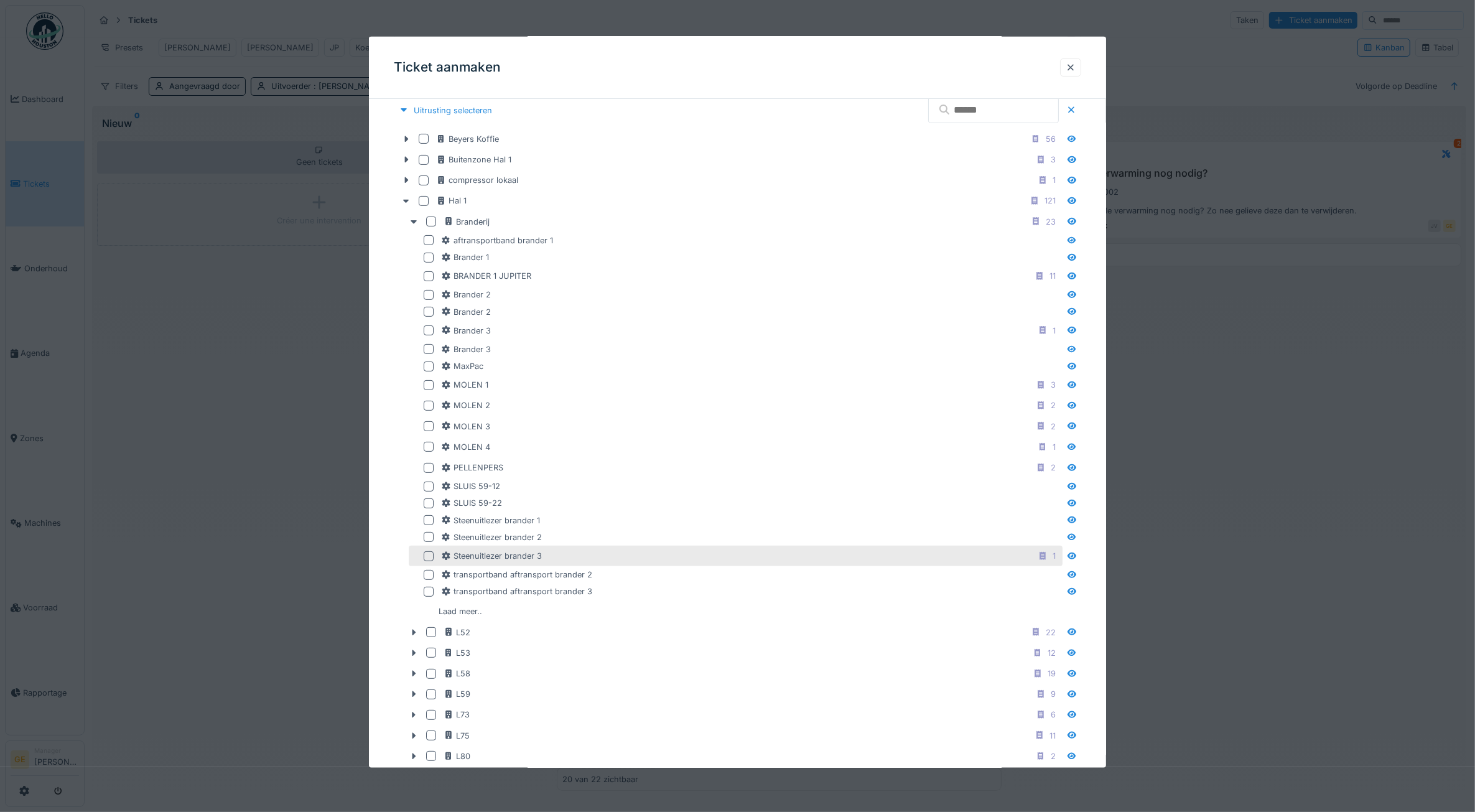
click at [429, 560] on div at bounding box center [428, 555] width 10 height 10
click at [382, 387] on div "**********" at bounding box center [738, 633] width 738 height 1826
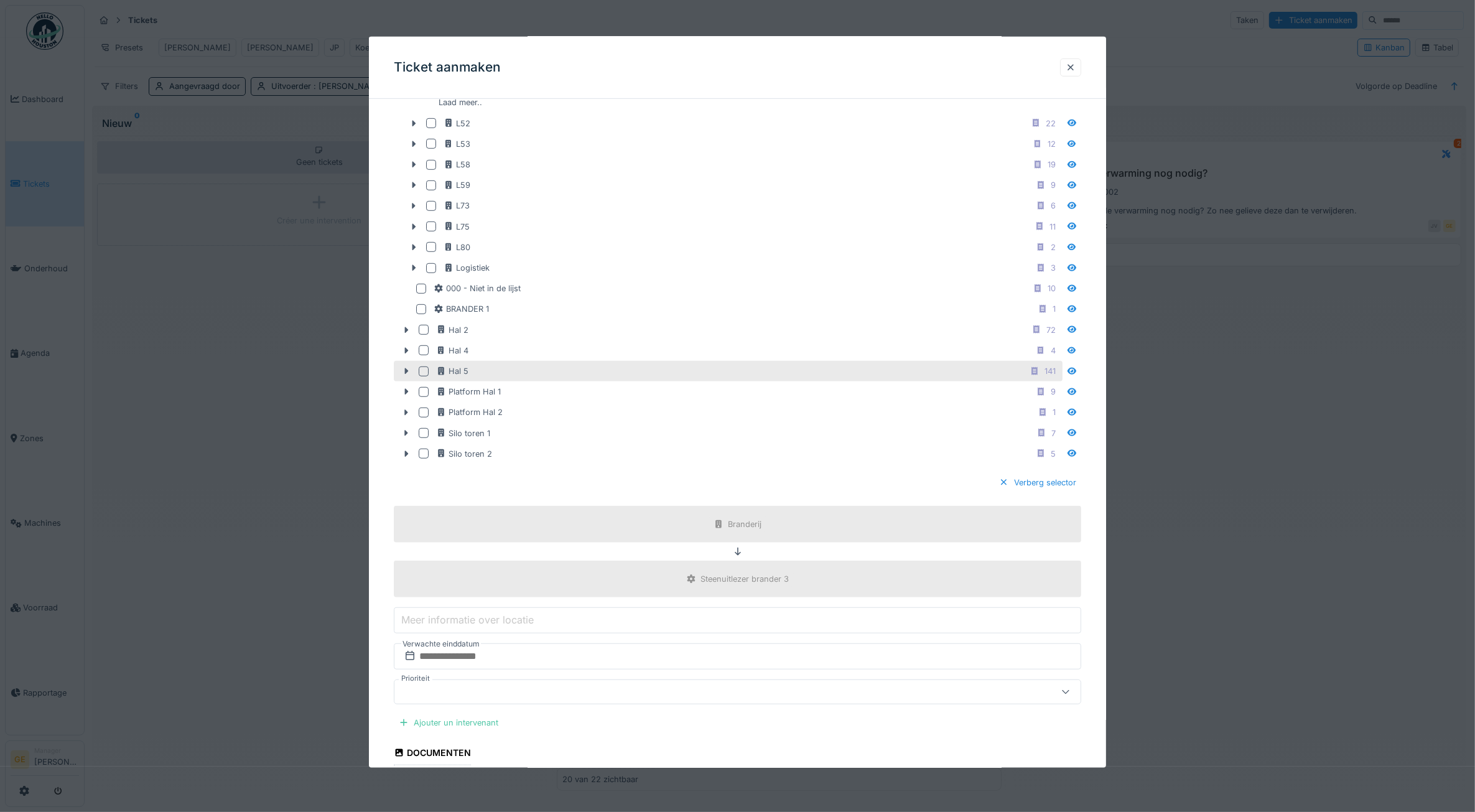
scroll to position [1089, 0]
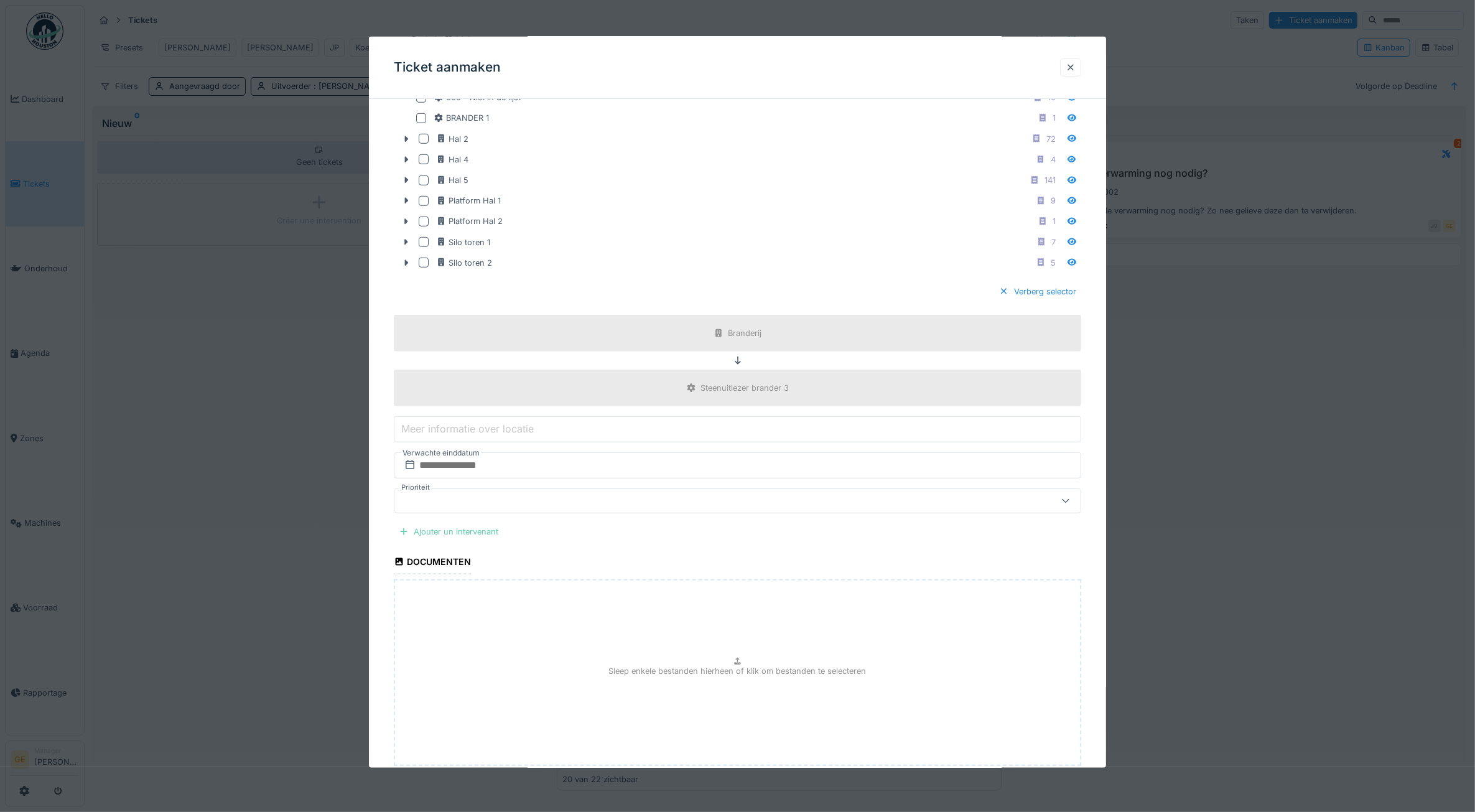
click at [454, 540] on div "Ajouter un intervenant" at bounding box center [449, 531] width 109 height 17
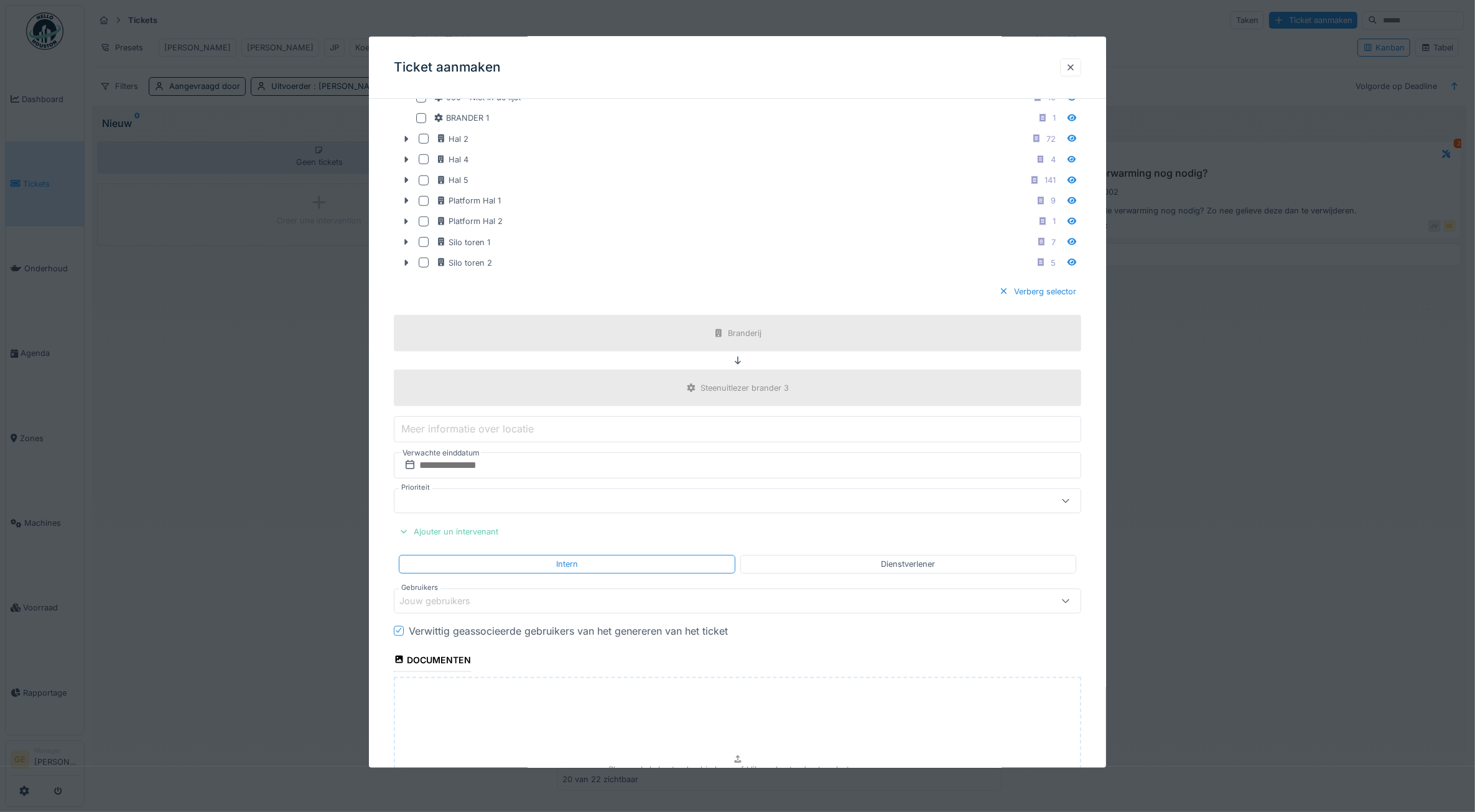
click at [487, 540] on div "Ajouter un intervenant" at bounding box center [449, 531] width 109 height 17
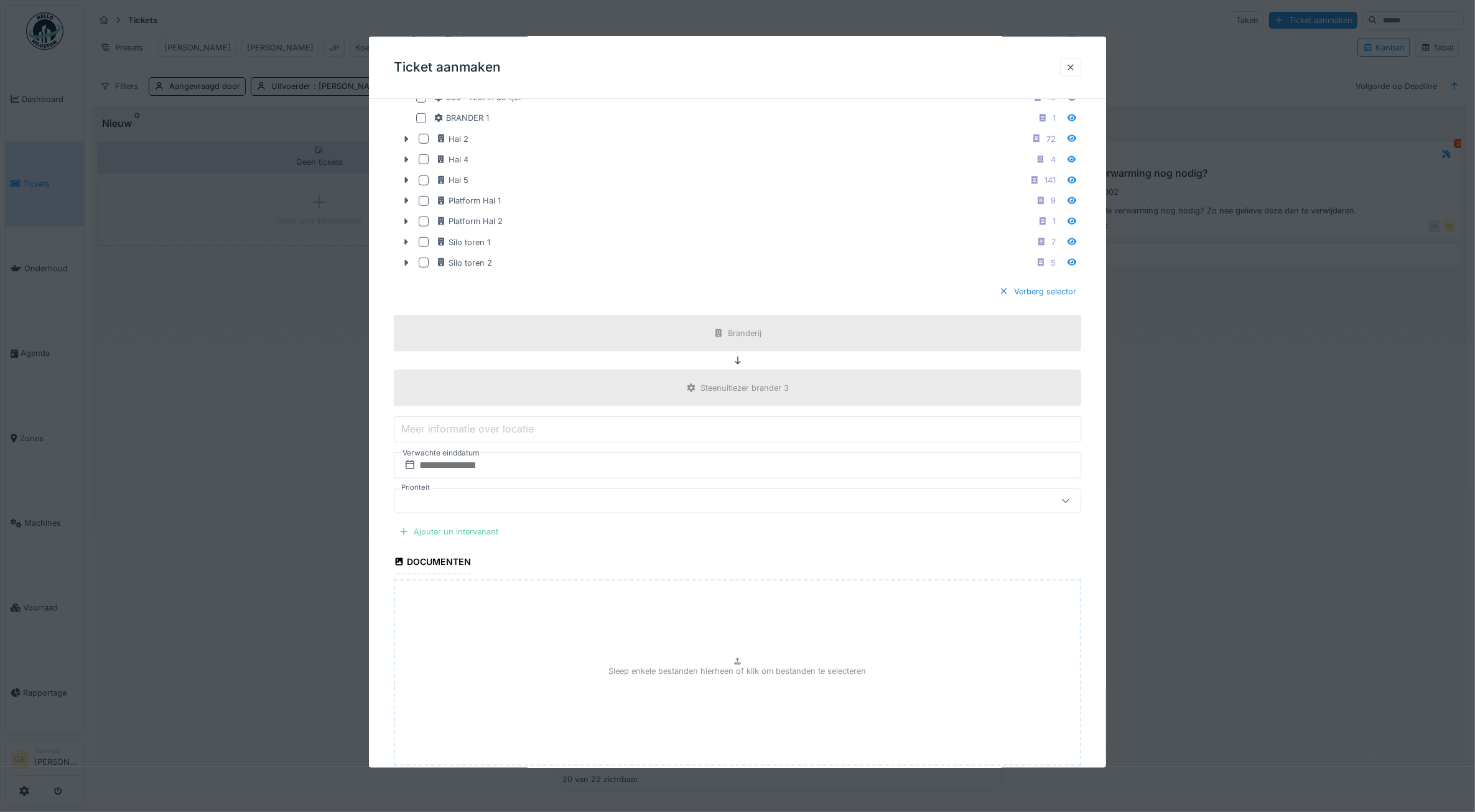
click at [466, 540] on div "Ajouter un intervenant" at bounding box center [449, 531] width 109 height 17
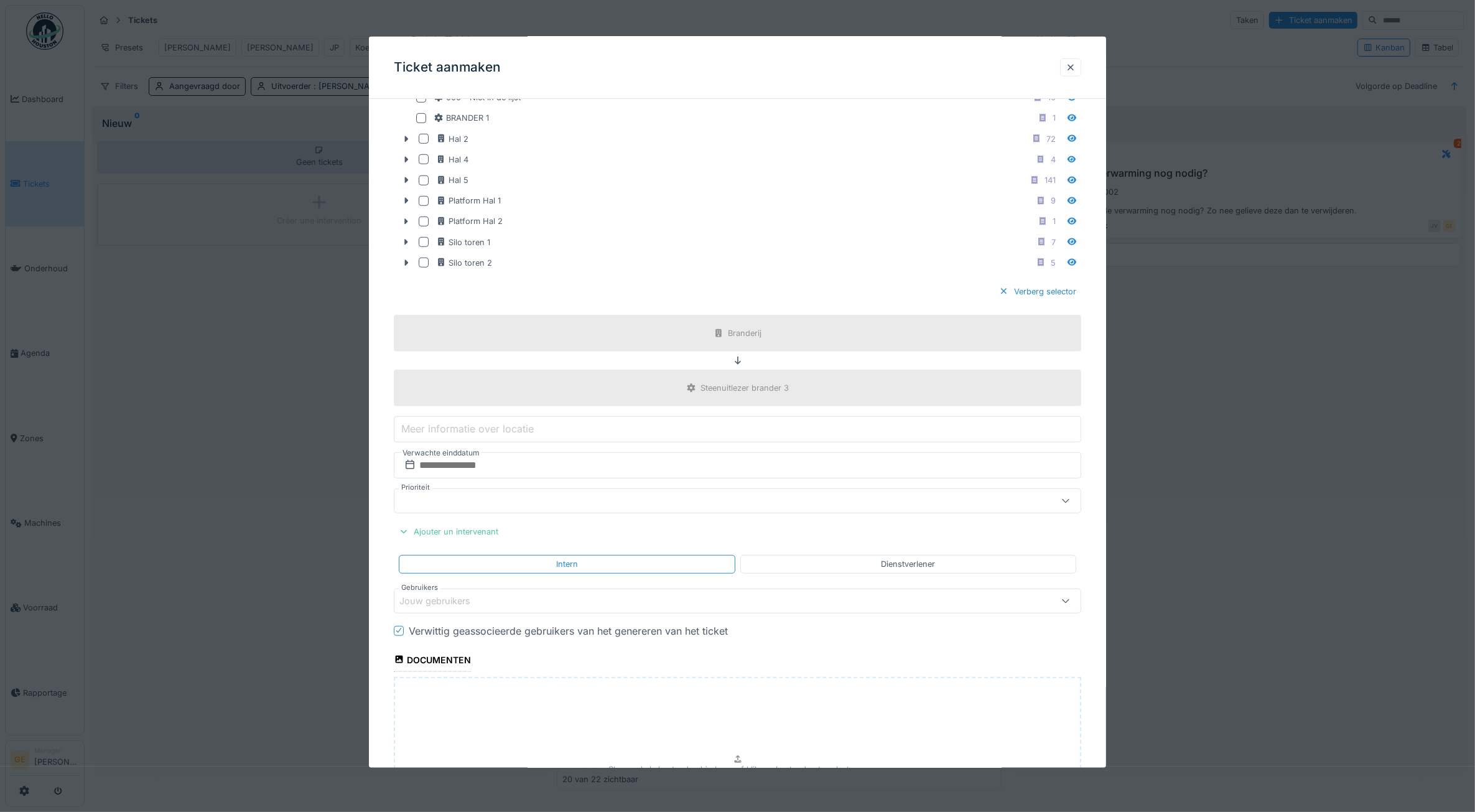
click at [454, 608] on div "Jouw gebruikers" at bounding box center [443, 601] width 89 height 13
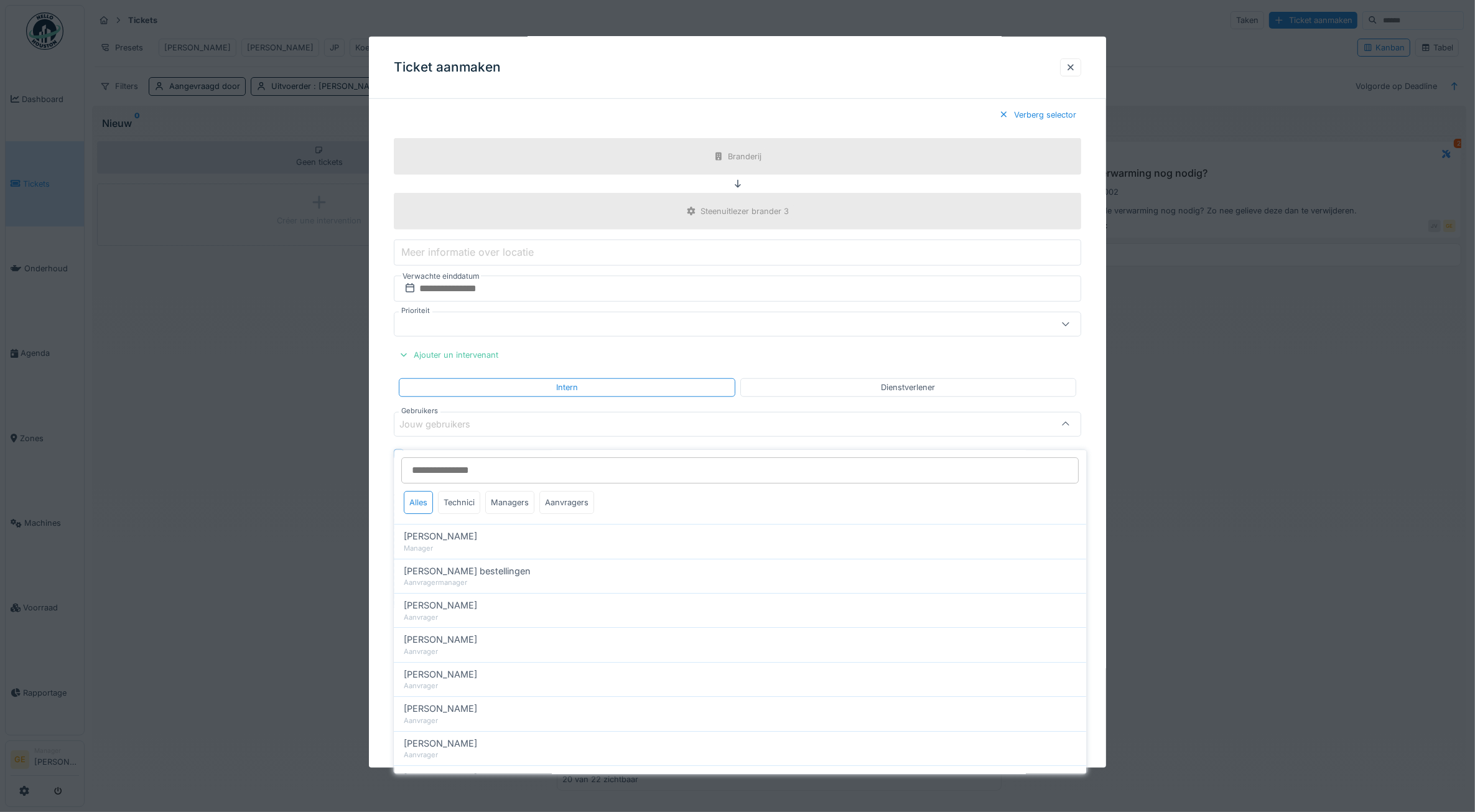
scroll to position [1277, 0]
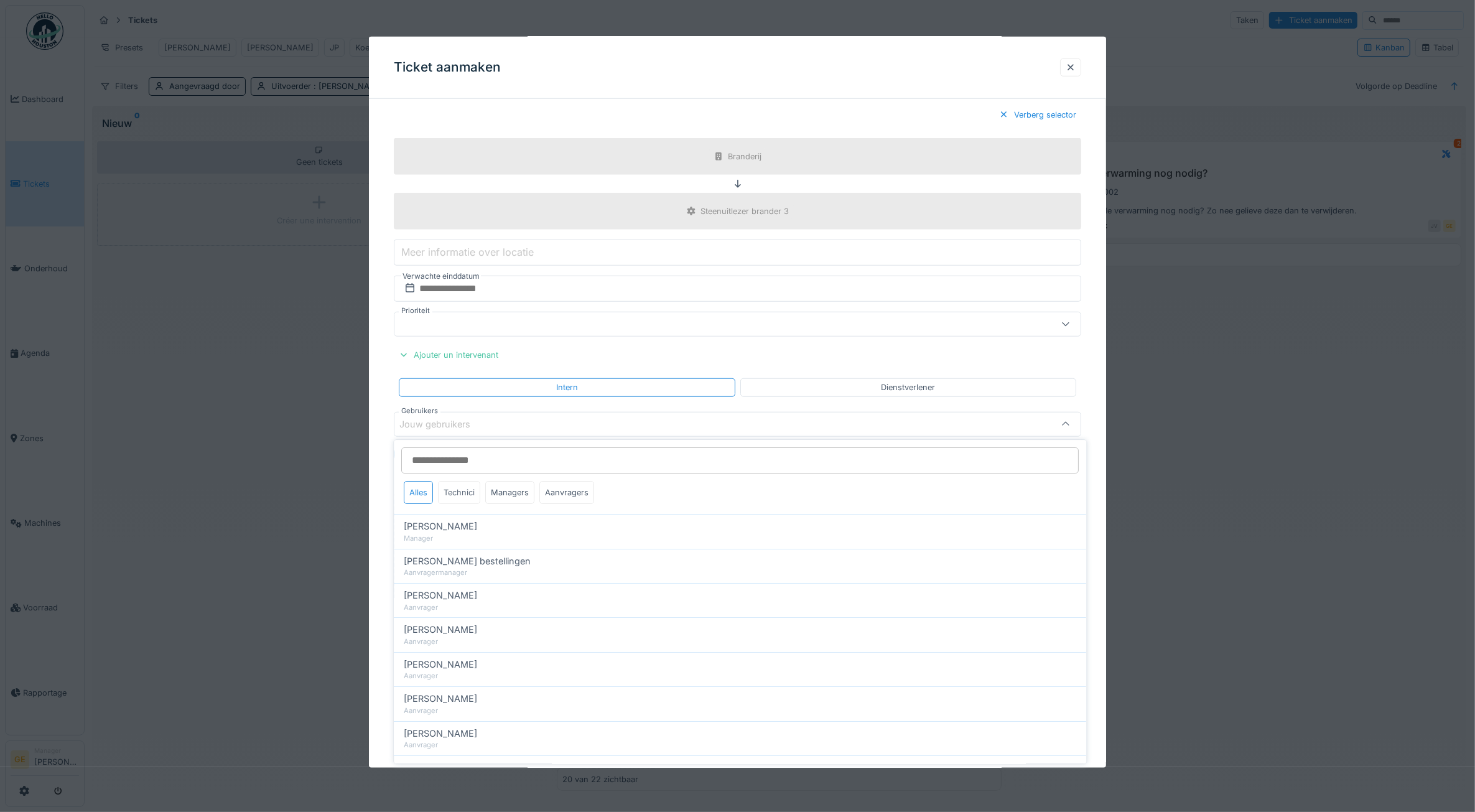
click at [461, 500] on div "Technici" at bounding box center [459, 492] width 42 height 23
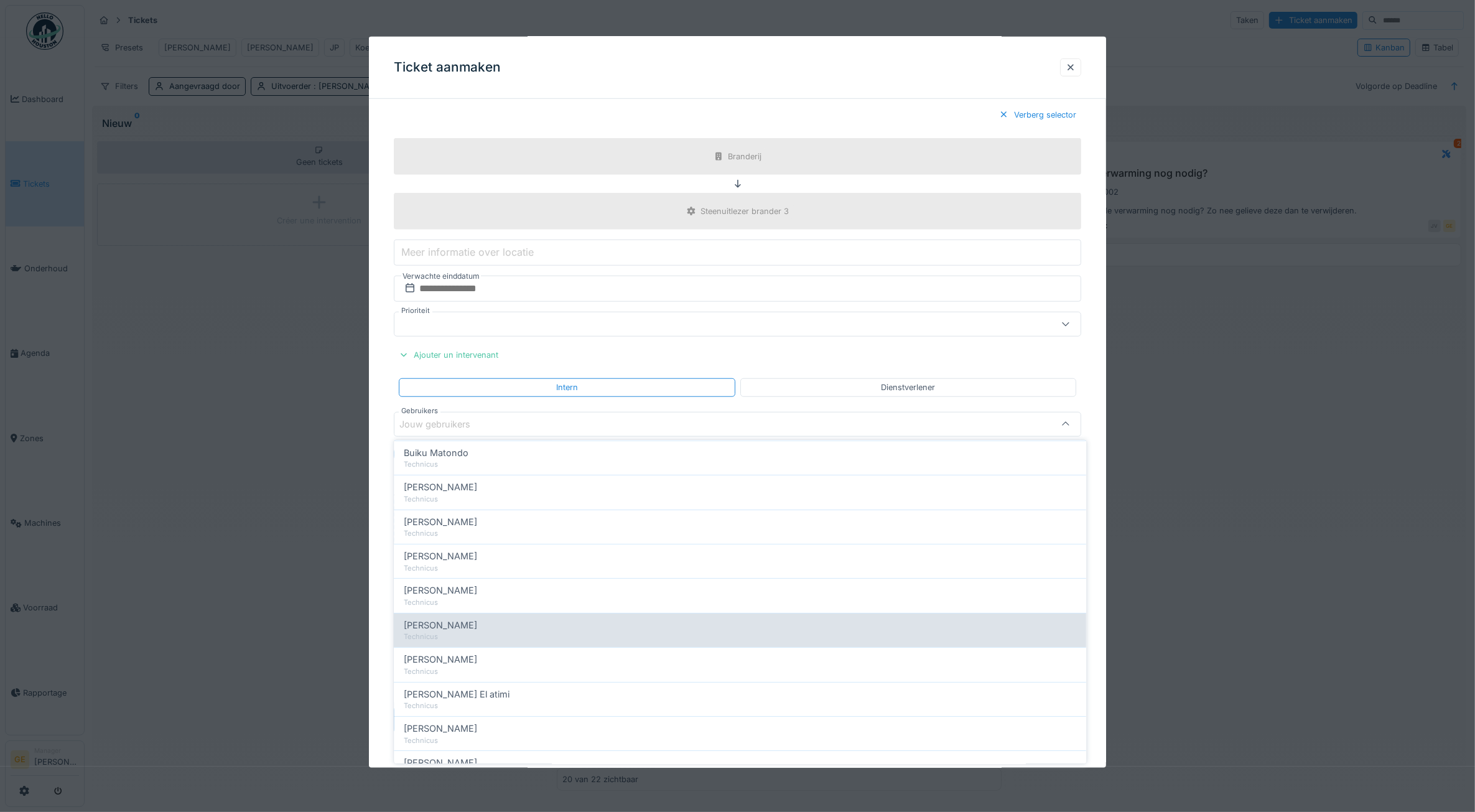
scroll to position [234, 0]
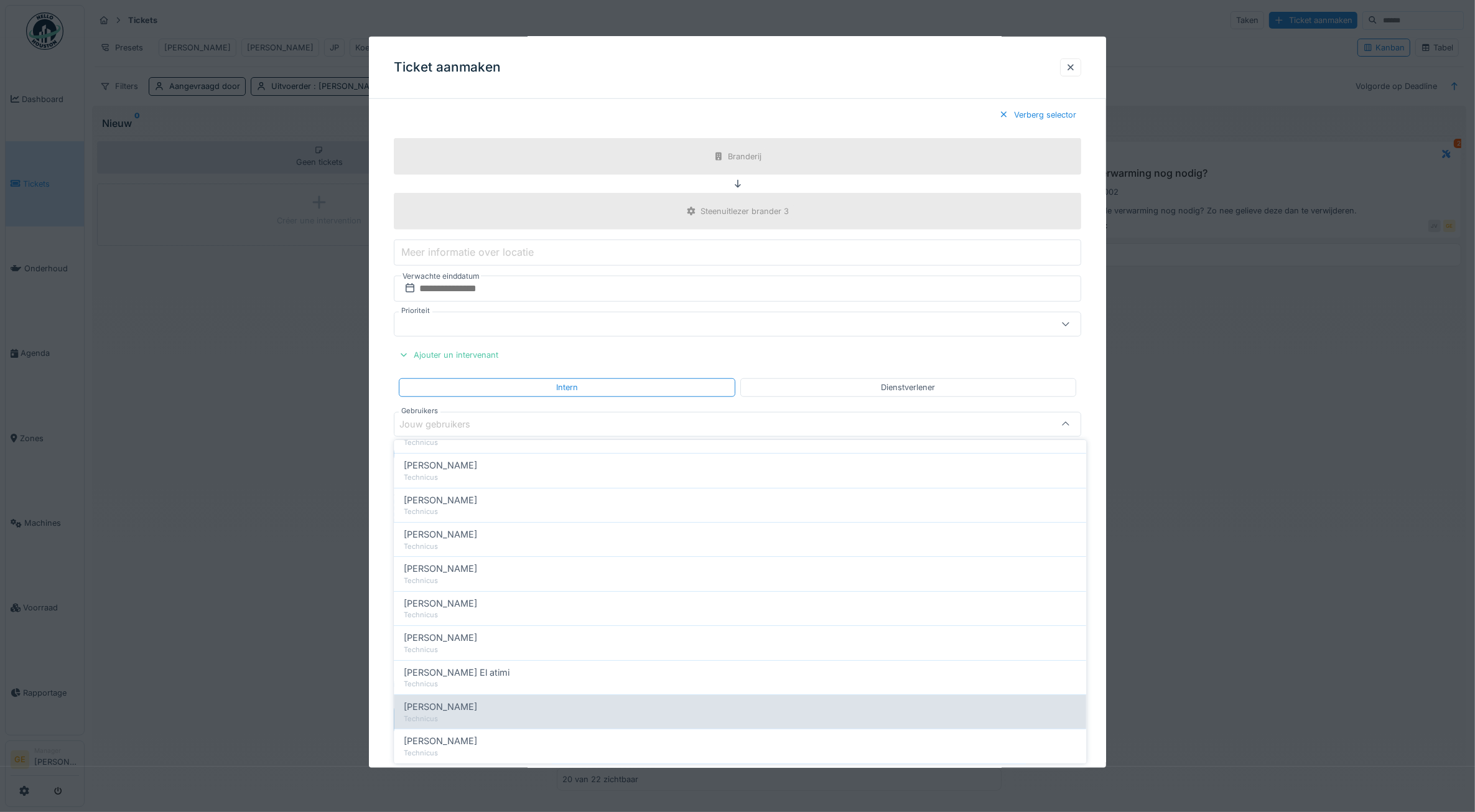
click at [441, 708] on span "Koen Lauwers" at bounding box center [442, 706] width 73 height 13
type input "*****"
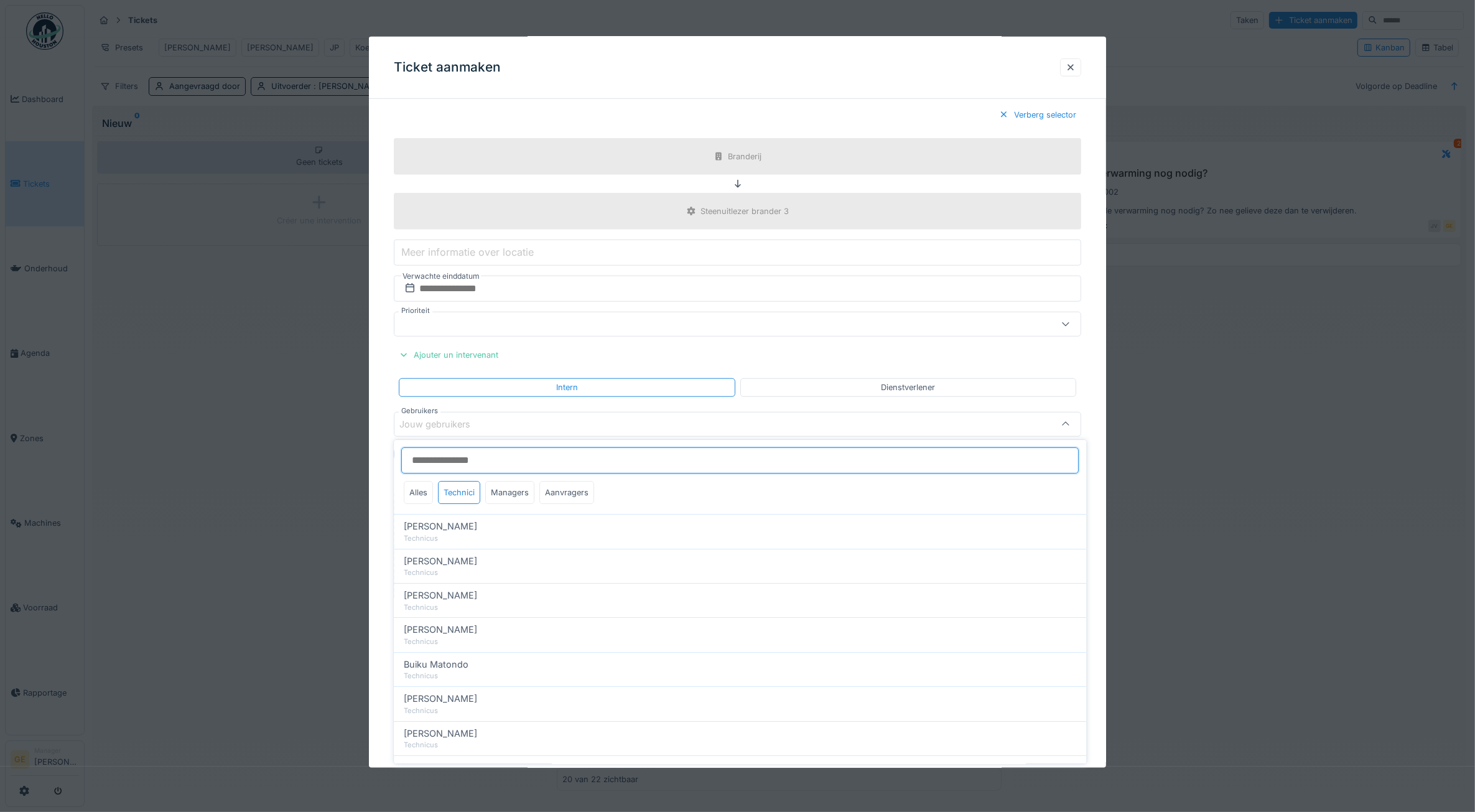
scroll to position [1298, 0]
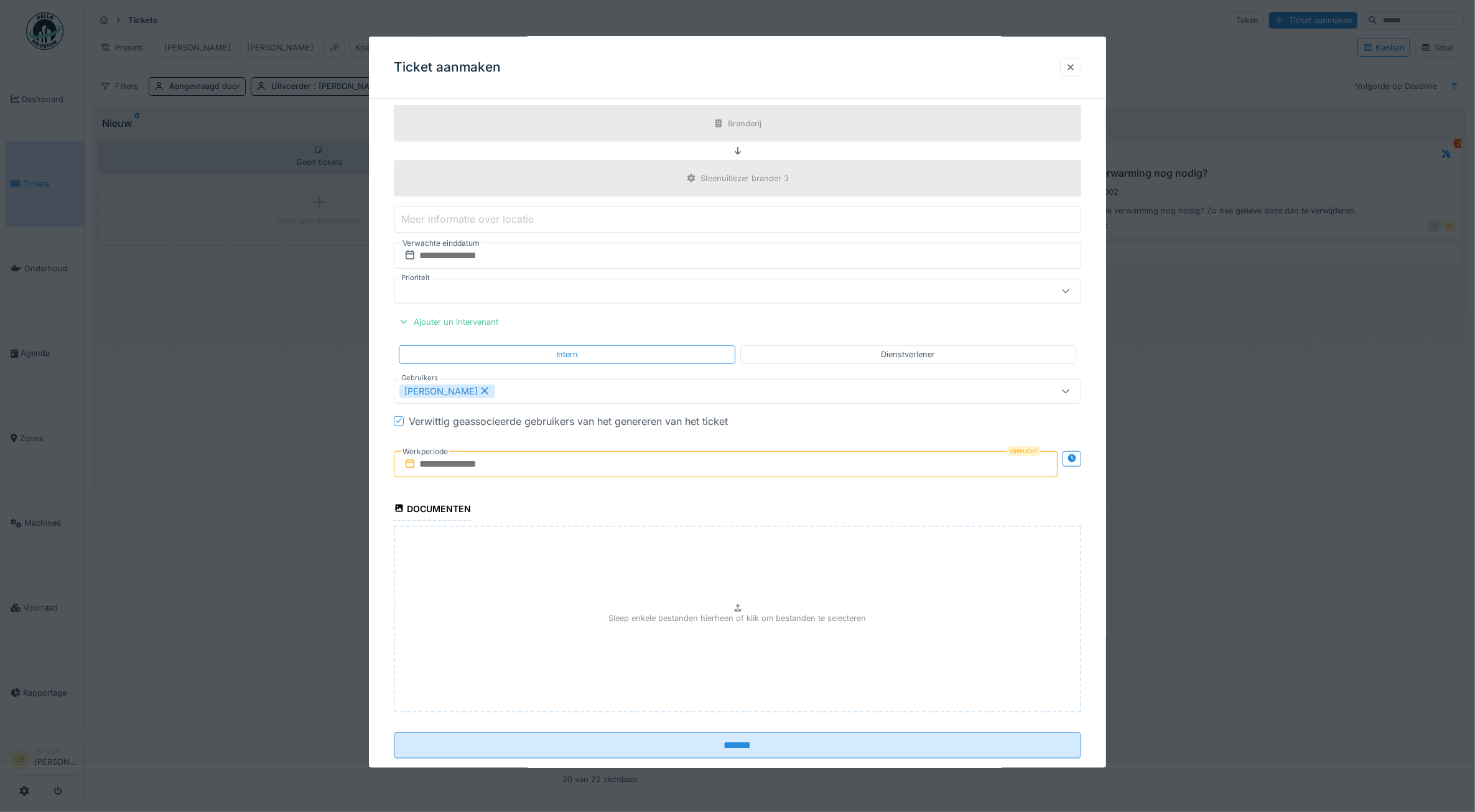
click at [474, 474] on input "text" at bounding box center [726, 463] width 665 height 26
click at [682, 574] on div "9" at bounding box center [688, 565] width 17 height 18
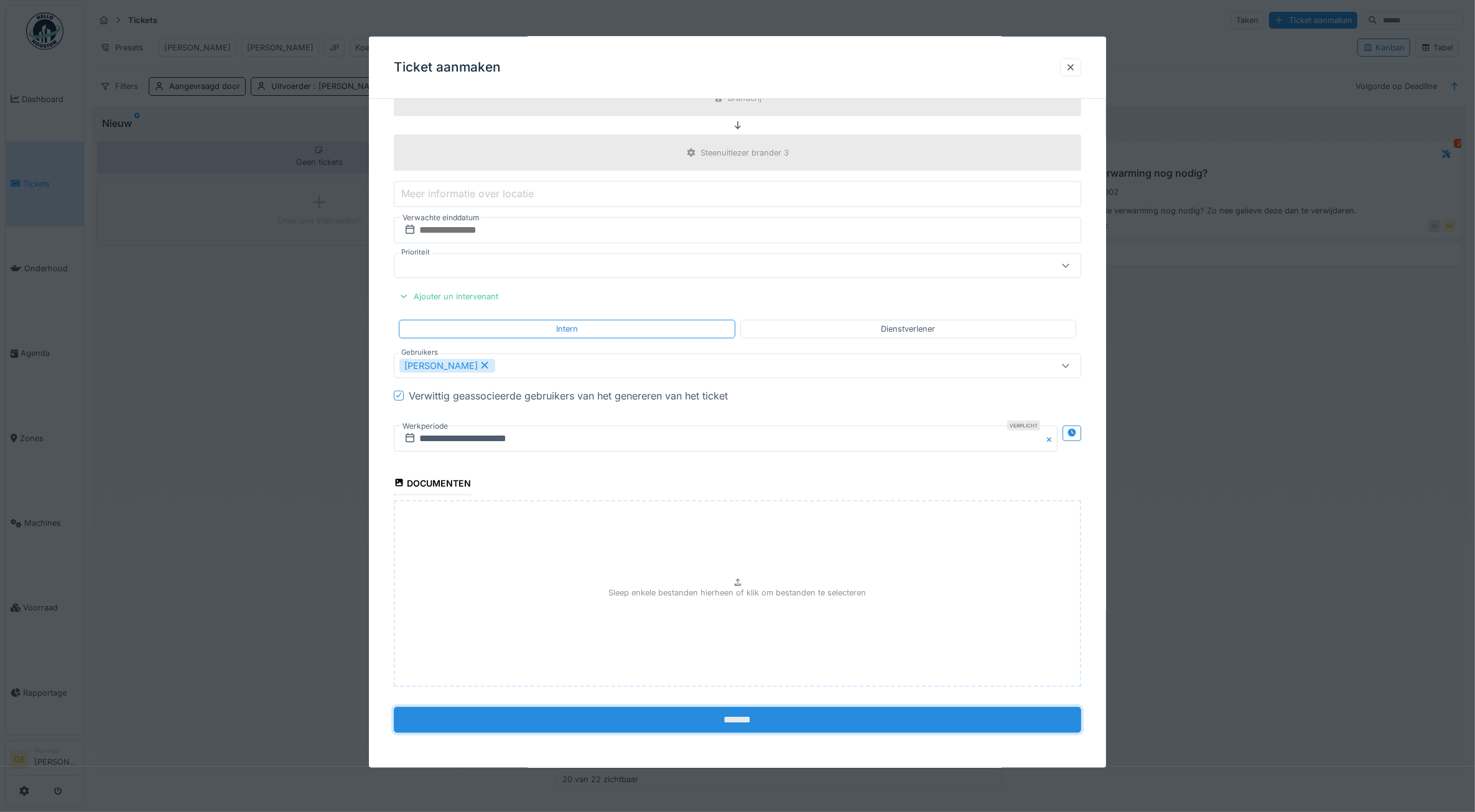
click at [745, 719] on input "*******" at bounding box center [738, 719] width 688 height 26
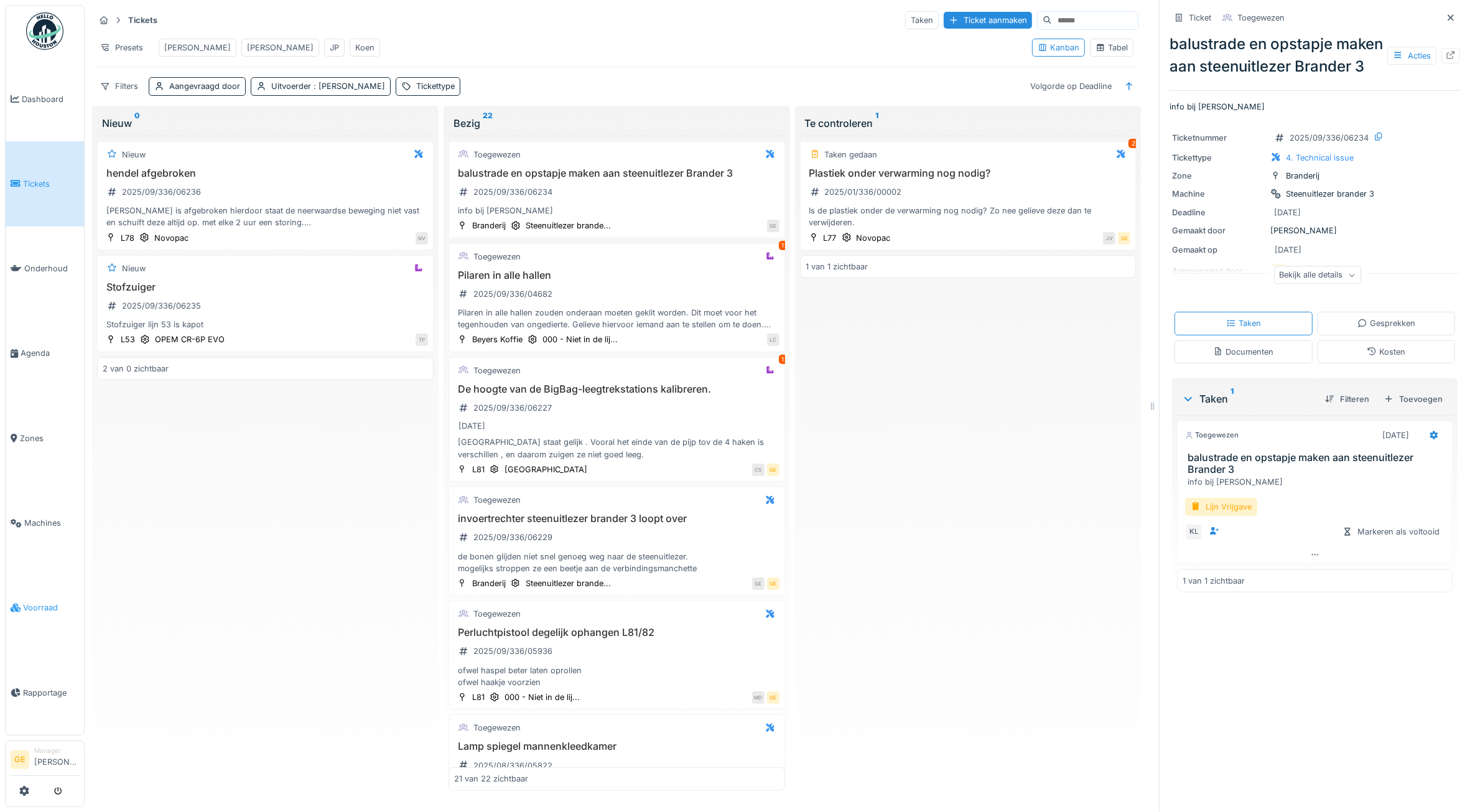
click at [28, 602] on span "Voorraad" at bounding box center [51, 607] width 56 height 12
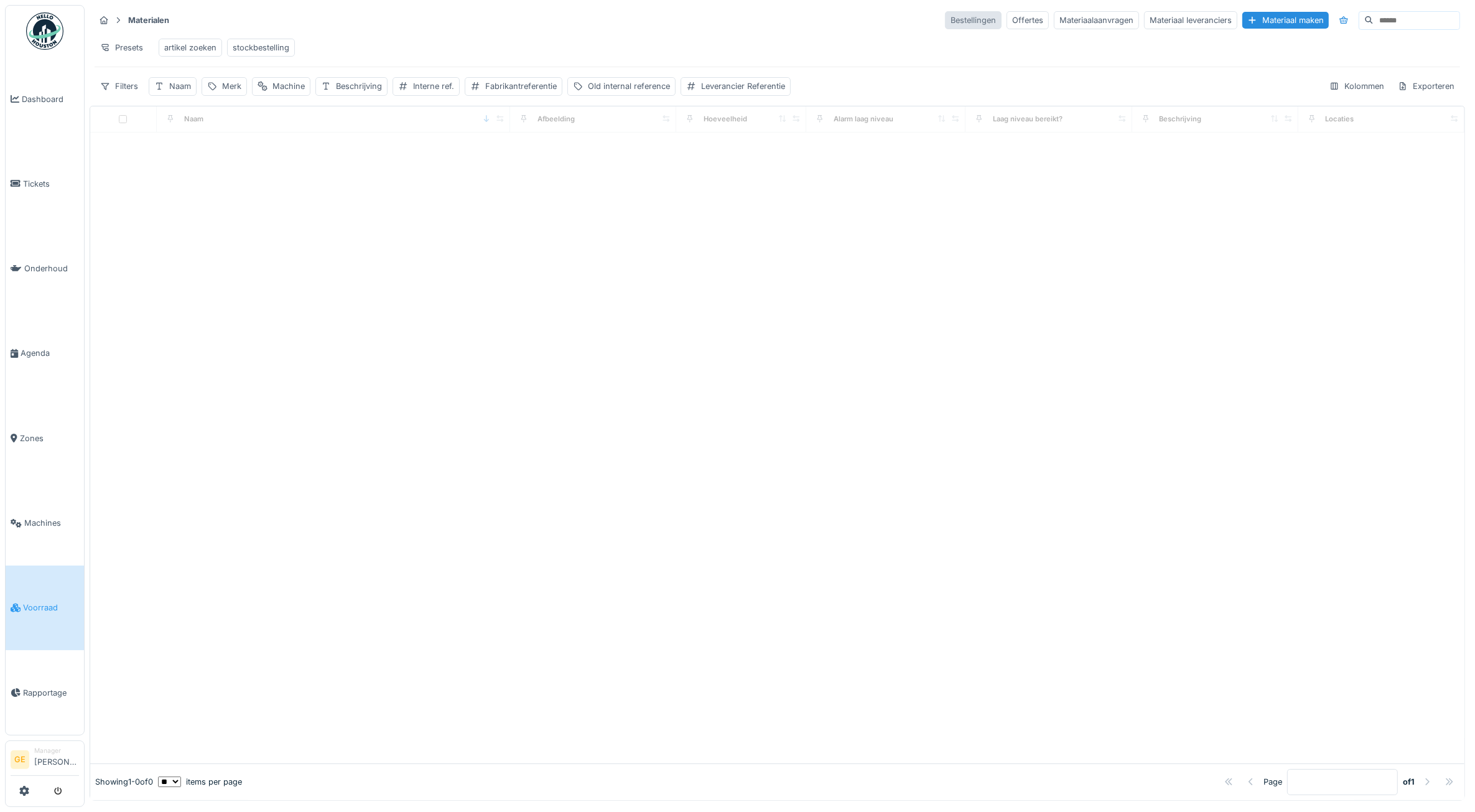
click at [945, 25] on div "Bestellingen" at bounding box center [973, 21] width 56 height 18
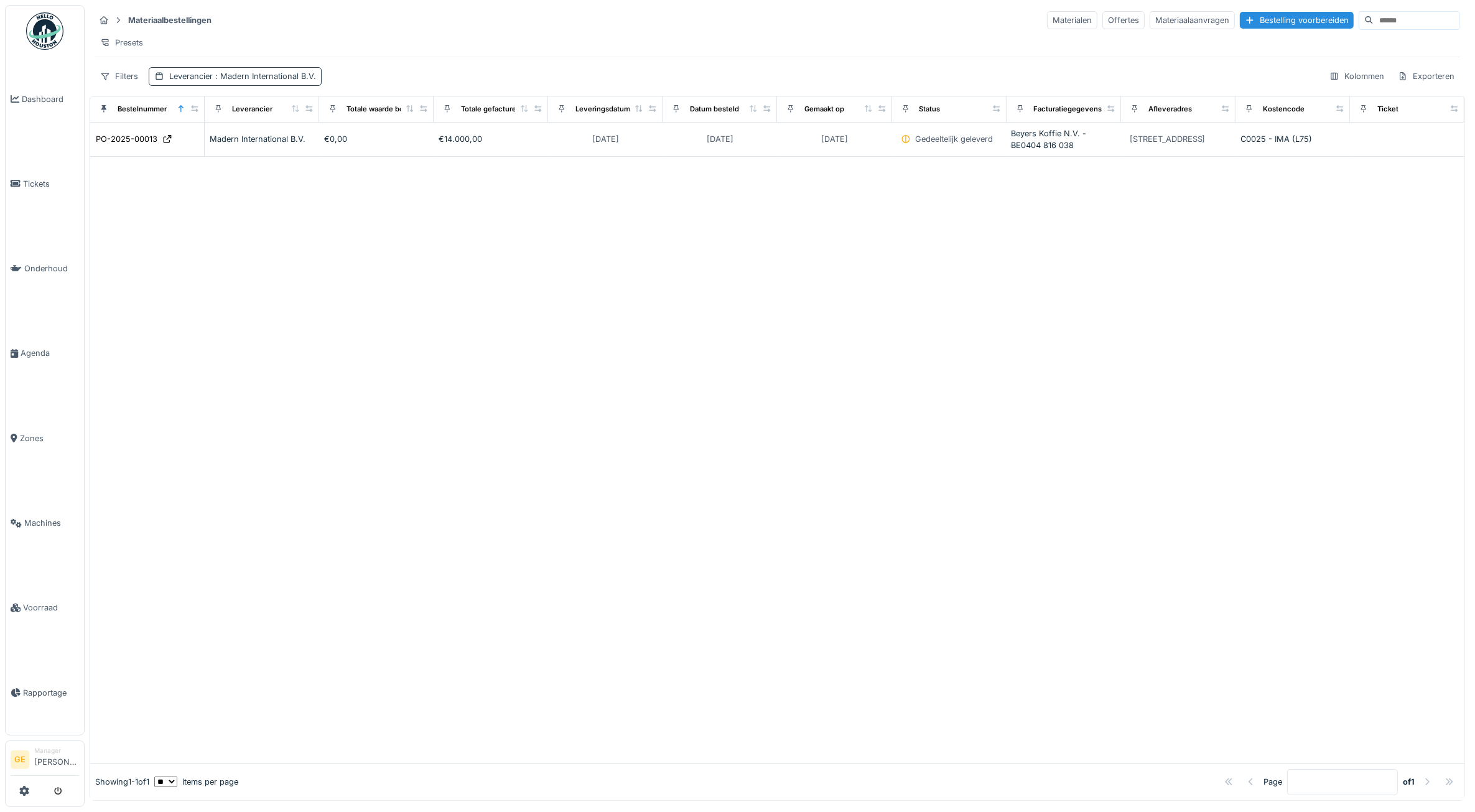
click at [309, 81] on span ": [PERSON_NAME] International B.V." at bounding box center [264, 76] width 103 height 9
click at [265, 157] on icon at bounding box center [266, 156] width 7 height 7
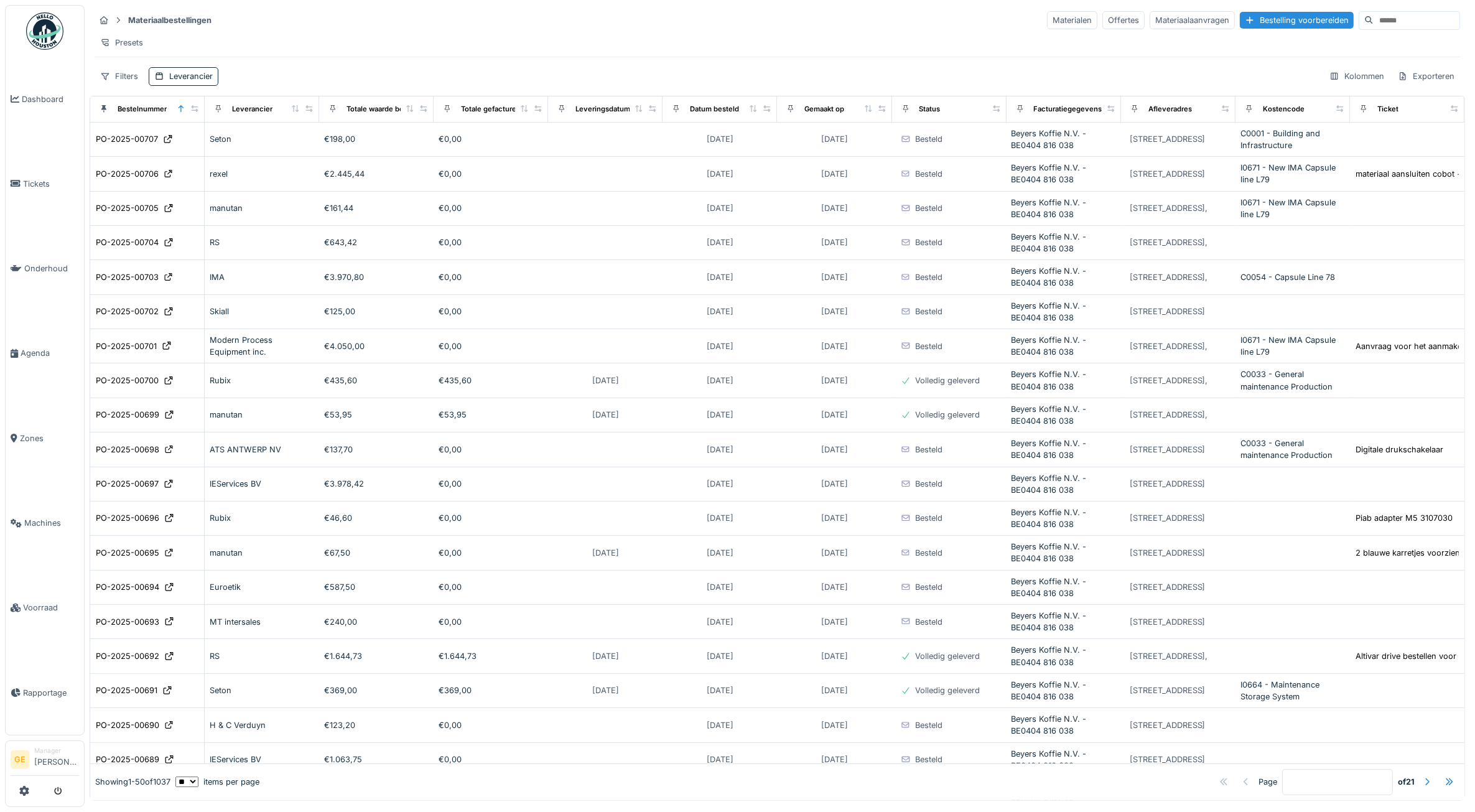
click at [324, 42] on div "Presets" at bounding box center [777, 43] width 1366 height 18
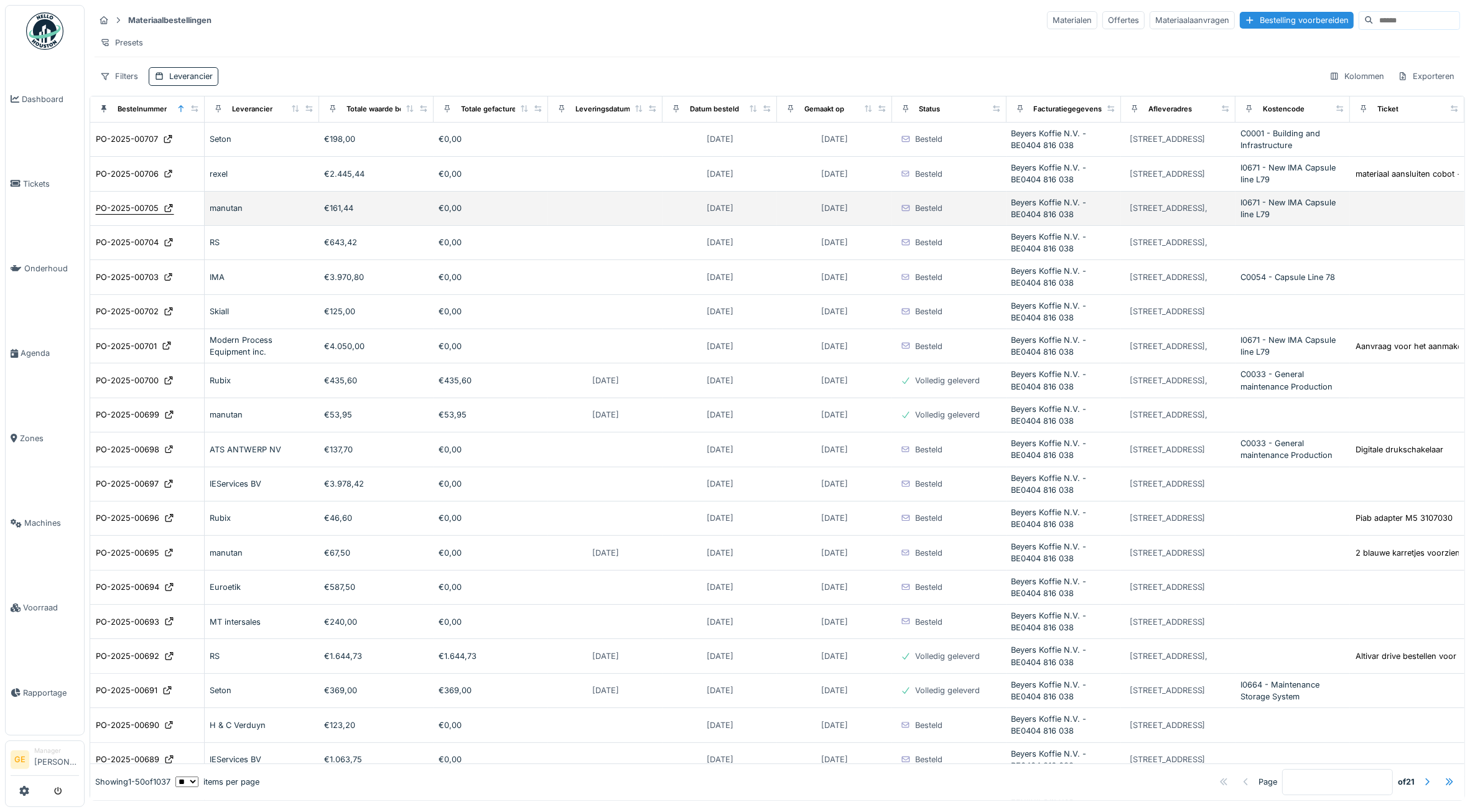
click at [132, 214] on div "PO-2025-00705" at bounding box center [127, 208] width 63 height 12
click at [120, 214] on div "PO-2025-00705" at bounding box center [127, 208] width 63 height 12
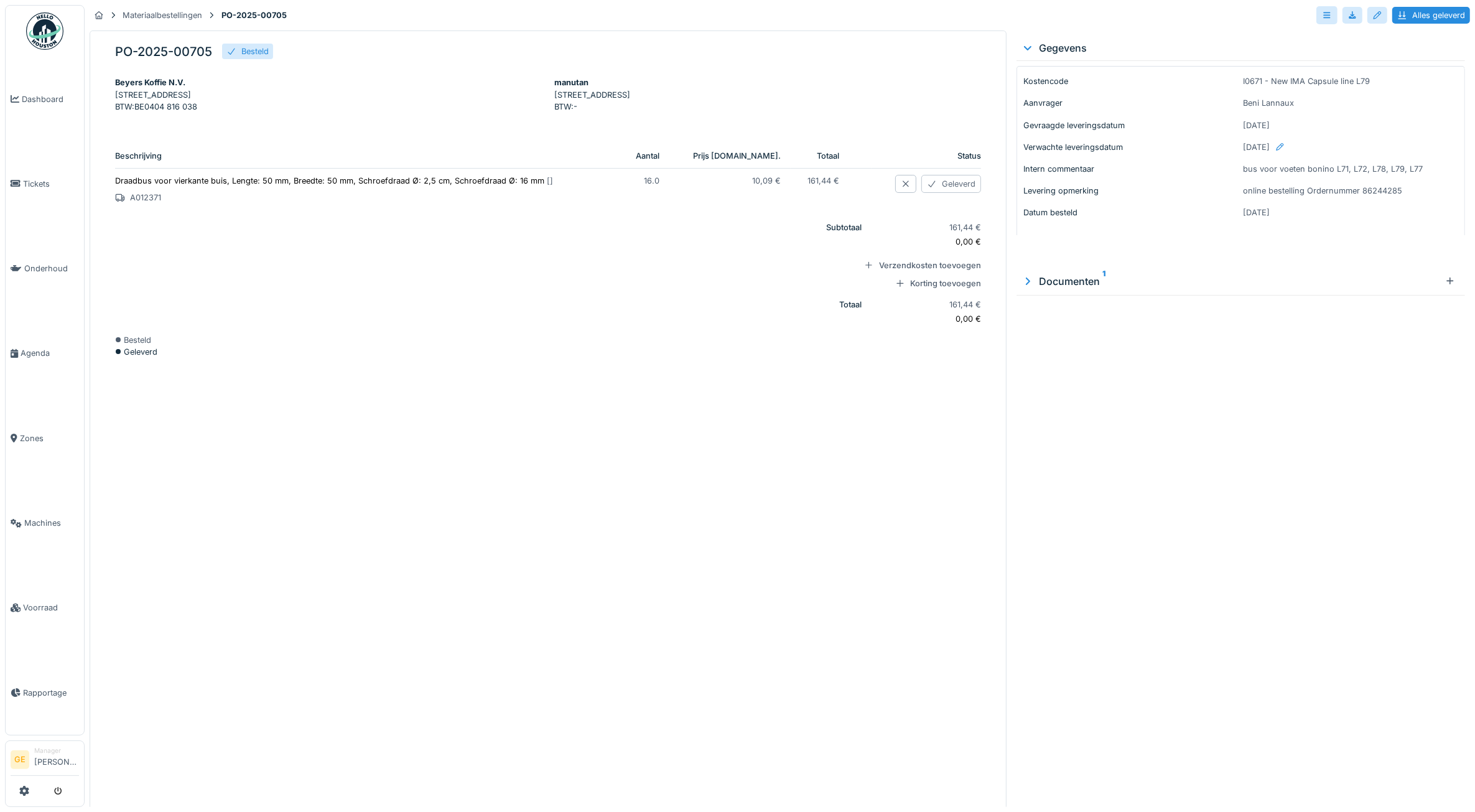
click at [938, 192] on div "Geleverd" at bounding box center [951, 184] width 60 height 18
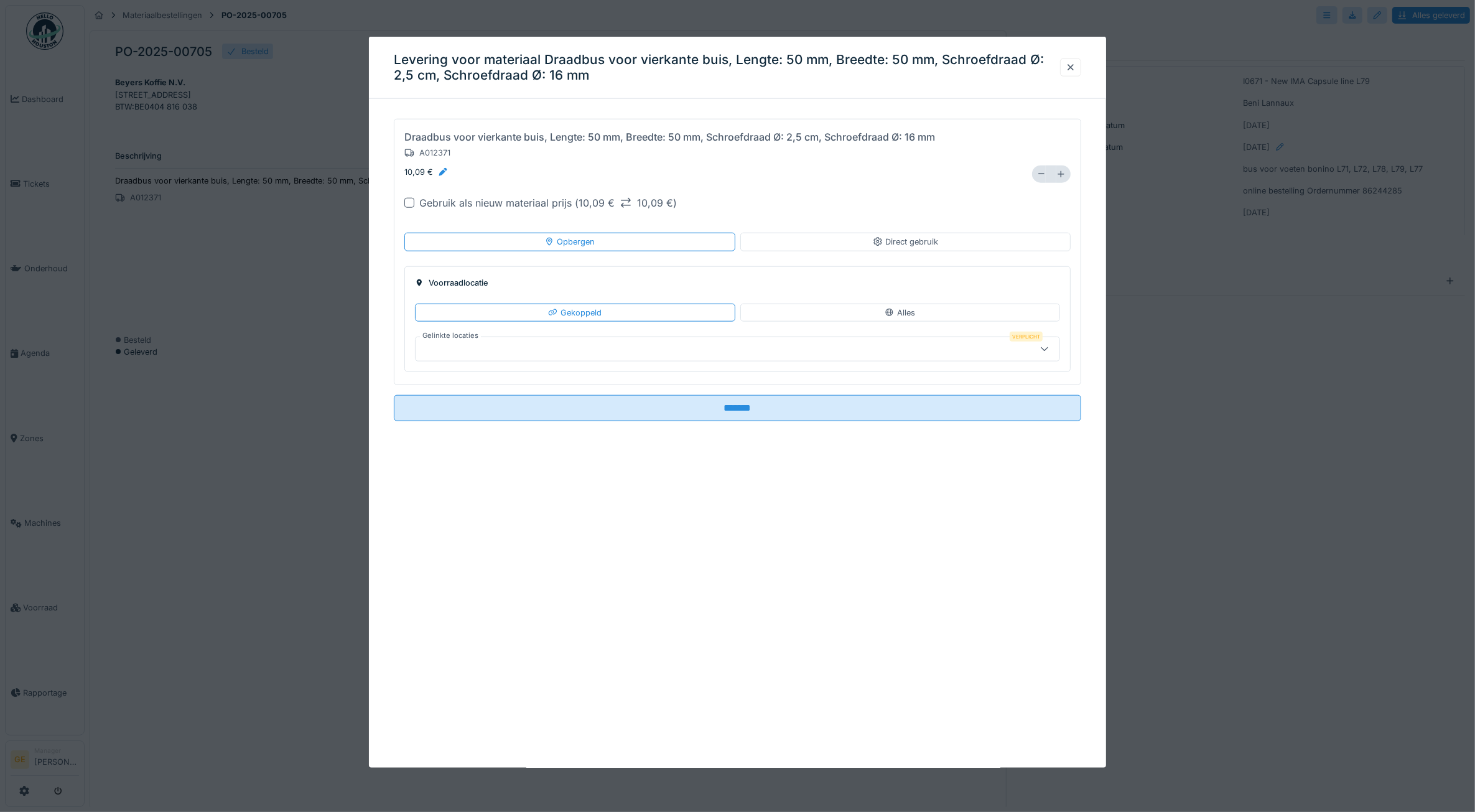
click at [883, 240] on icon at bounding box center [878, 241] width 10 height 8
click at [462, 352] on div "Tickets" at bounding box center [444, 348] width 47 height 13
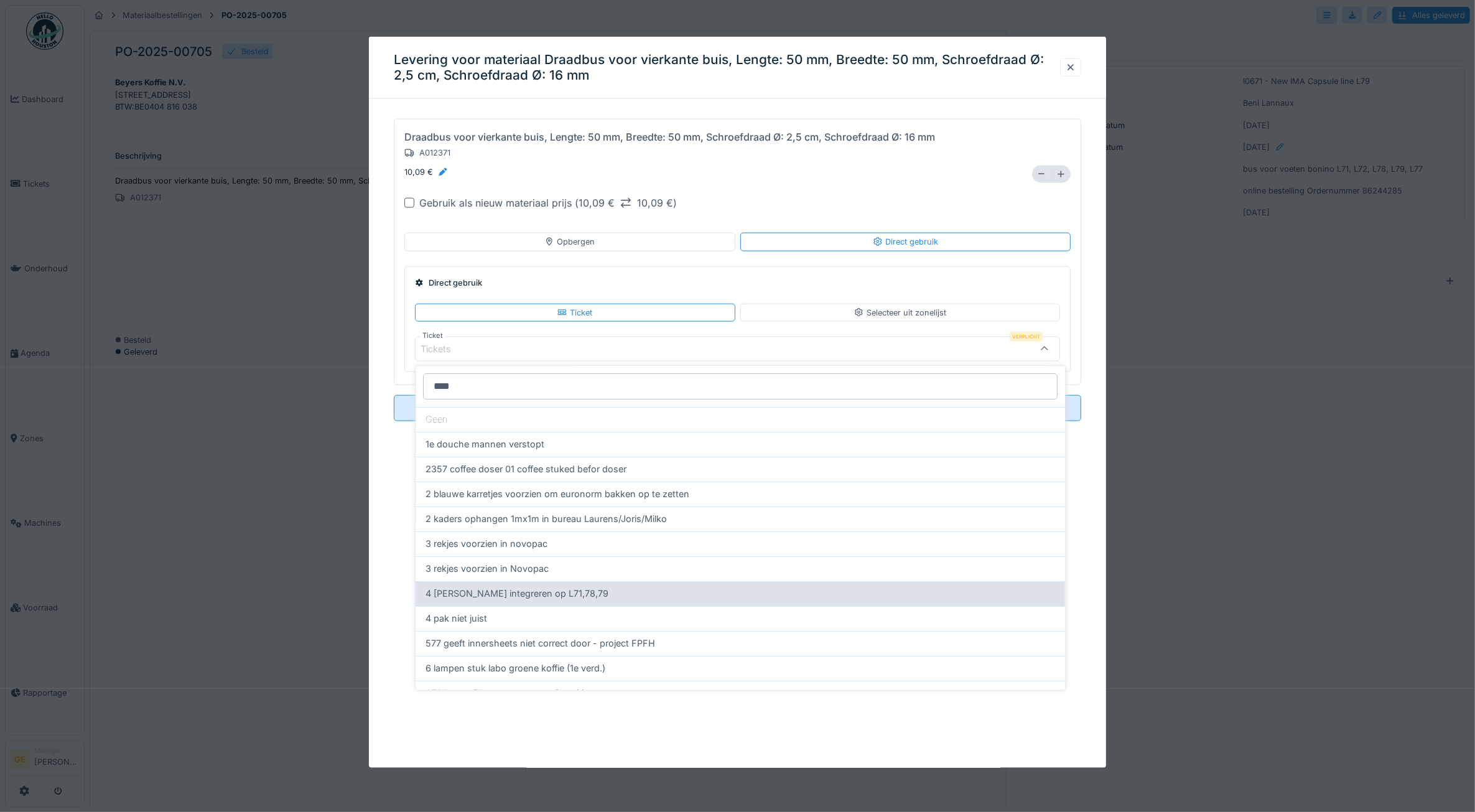
type input "****"
click at [504, 596] on span "4 Bonino's integreren op L71,78,79" at bounding box center [518, 594] width 183 height 13
type input "******"
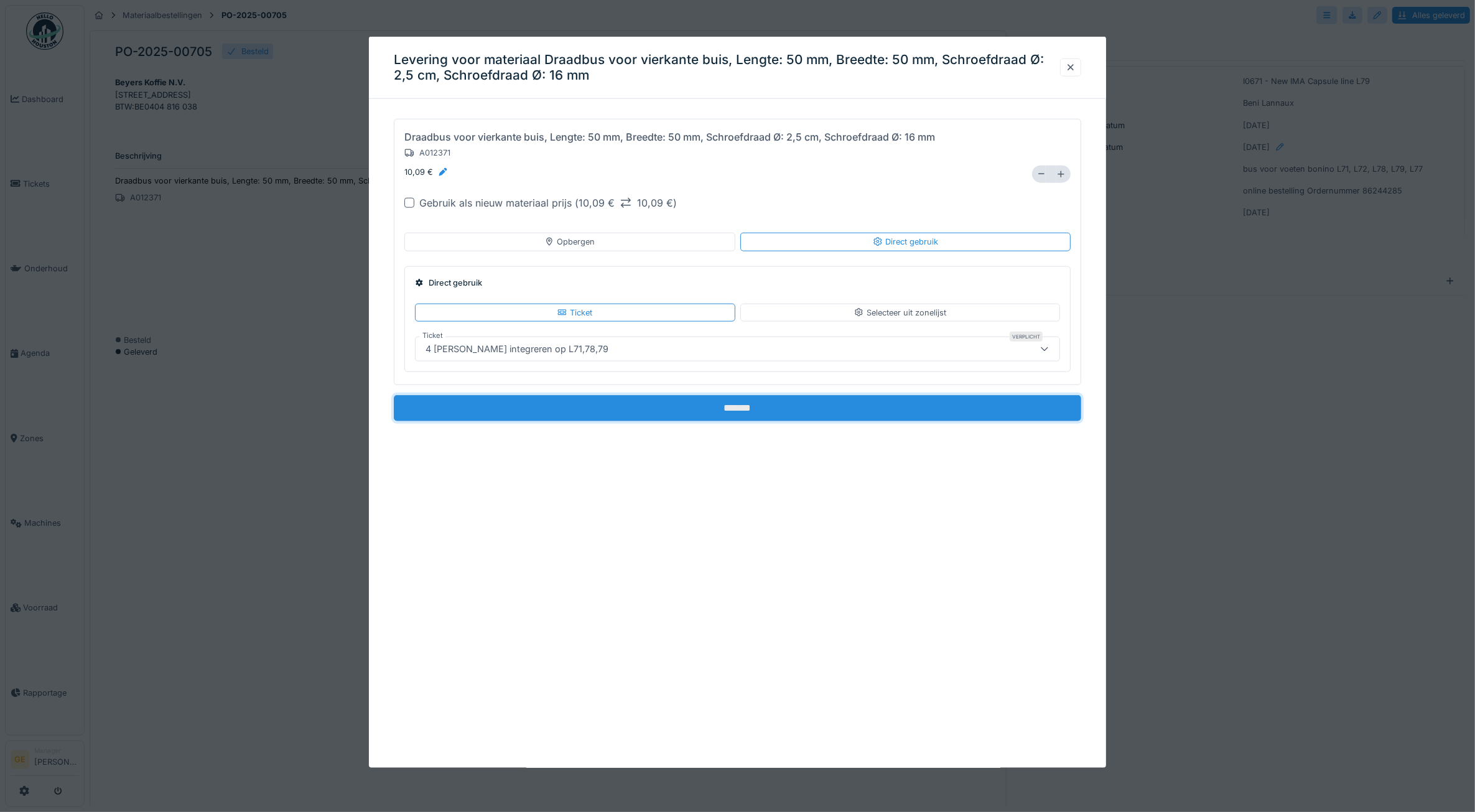
click at [716, 413] on input "*******" at bounding box center [738, 407] width 688 height 26
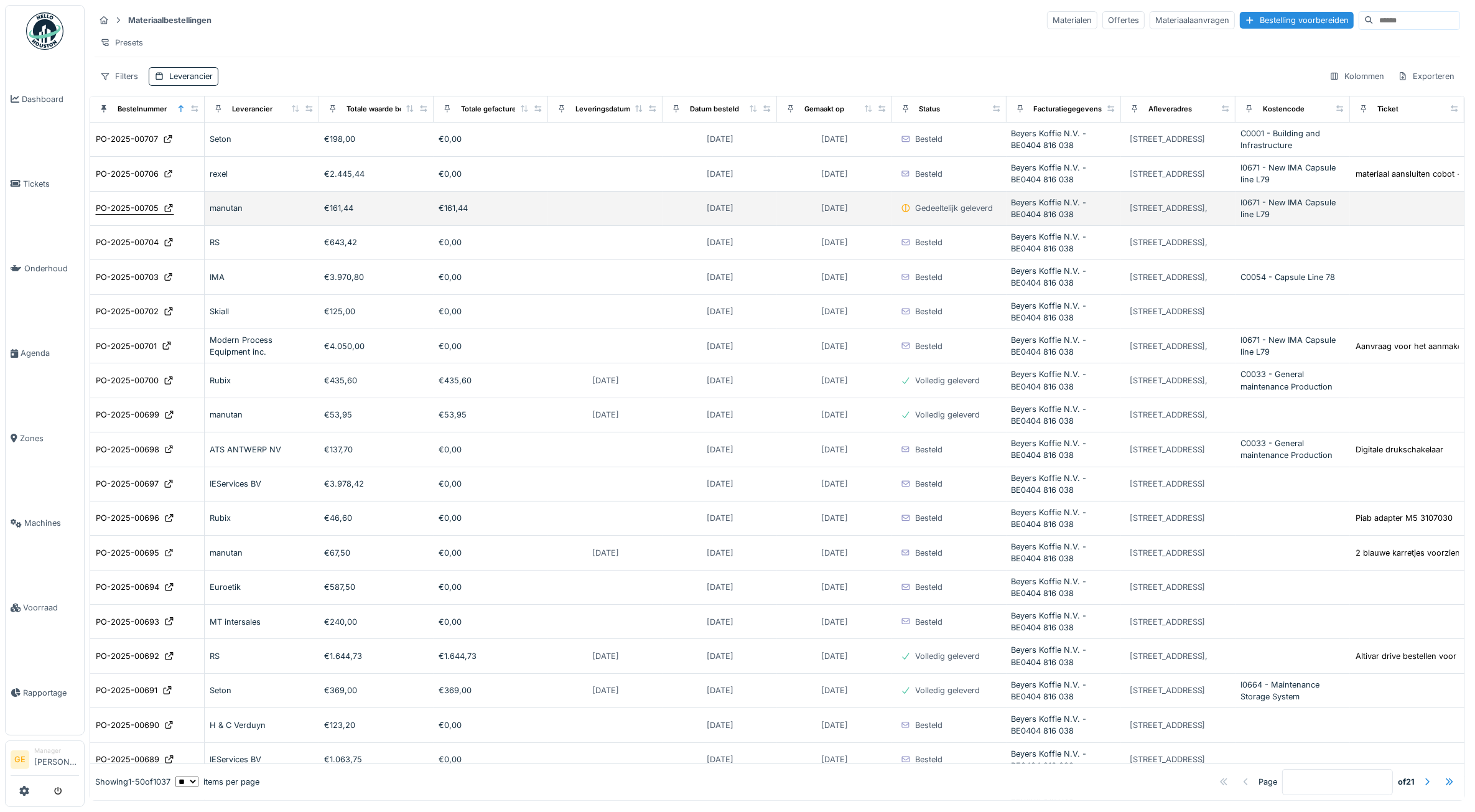
click at [106, 214] on div "PO-2025-00705" at bounding box center [127, 208] width 63 height 12
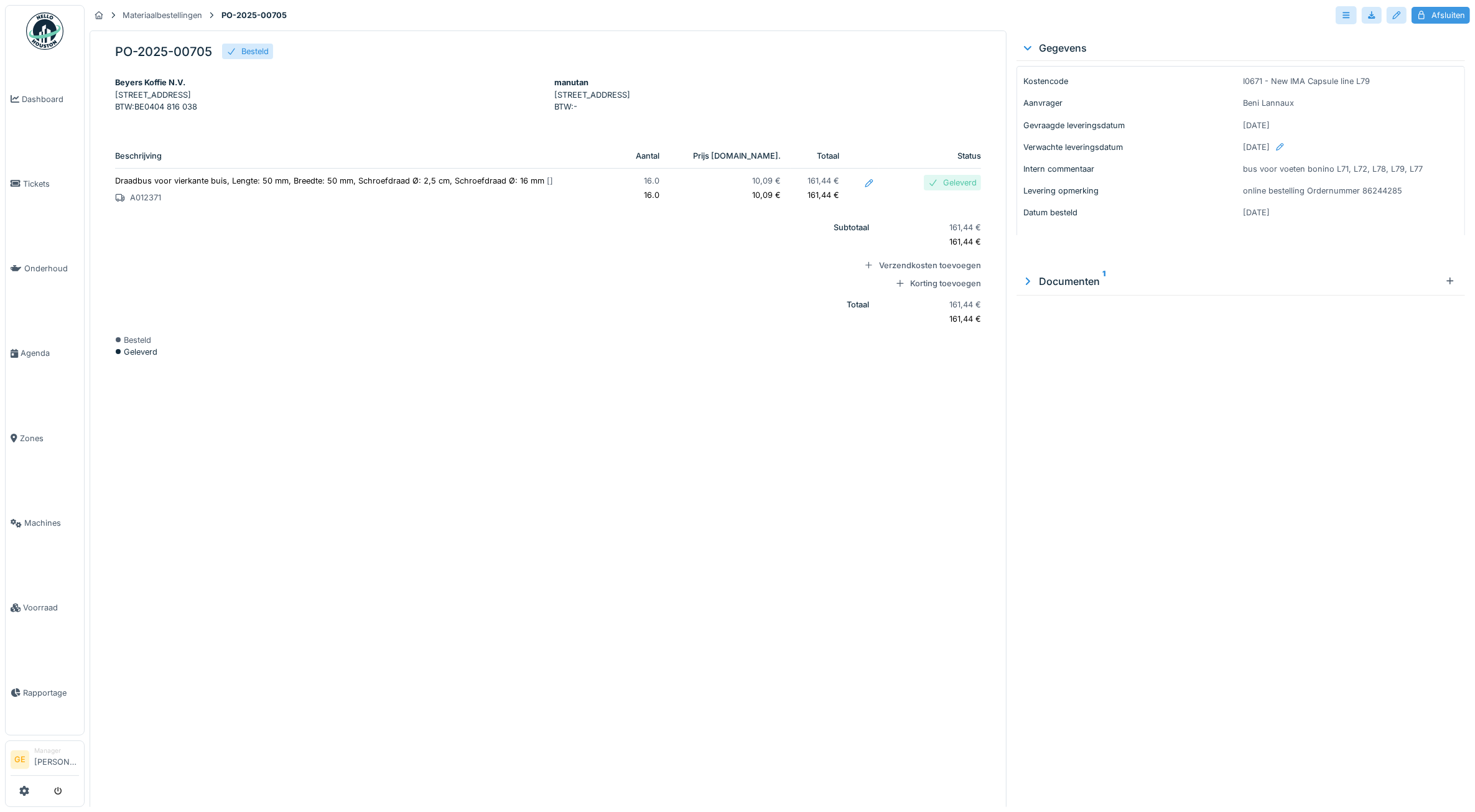
click at [1446, 12] on div "Afsluiten" at bounding box center [1440, 15] width 58 height 17
